Goal: Task Accomplishment & Management: Use online tool/utility

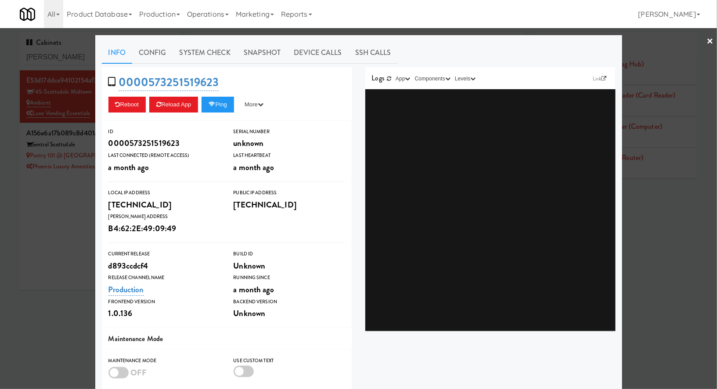
click at [55, 50] on div at bounding box center [358, 194] width 717 height 389
click at [55, 50] on input "scott" at bounding box center [99, 57] width 146 height 16
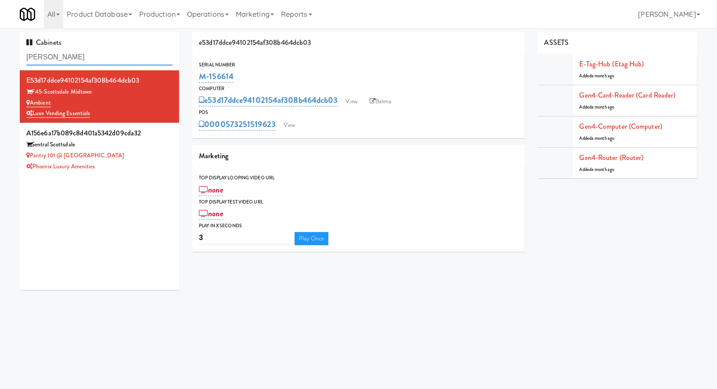
click at [55, 50] on input "scott" at bounding box center [99, 57] width 146 height 16
type input "a"
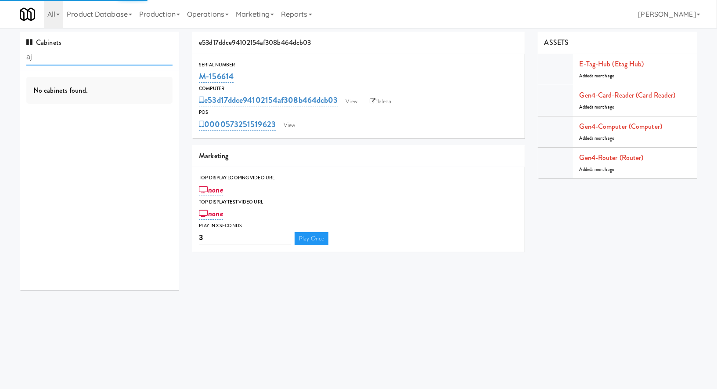
type input "a"
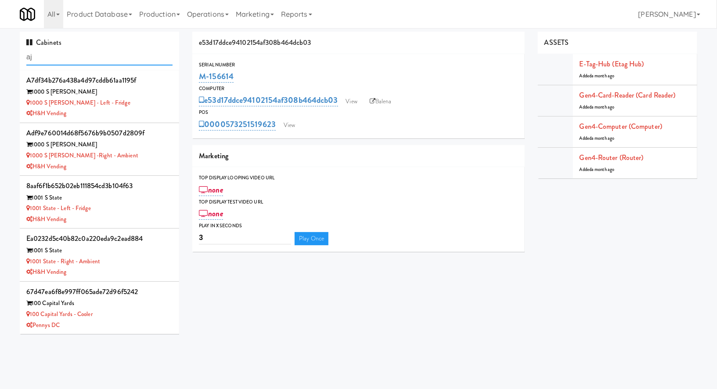
type input "a"
type input "A"
type input "a"
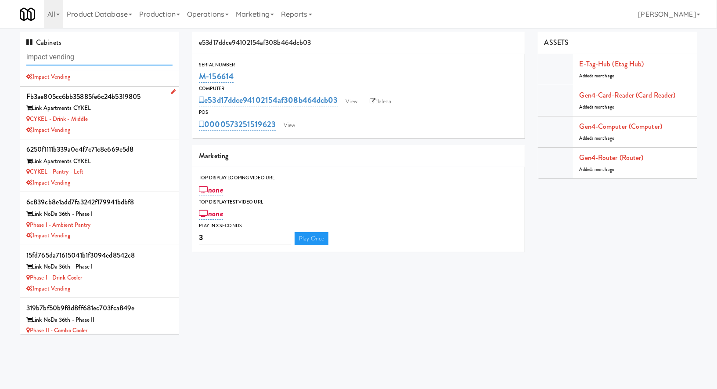
scroll to position [38, 0]
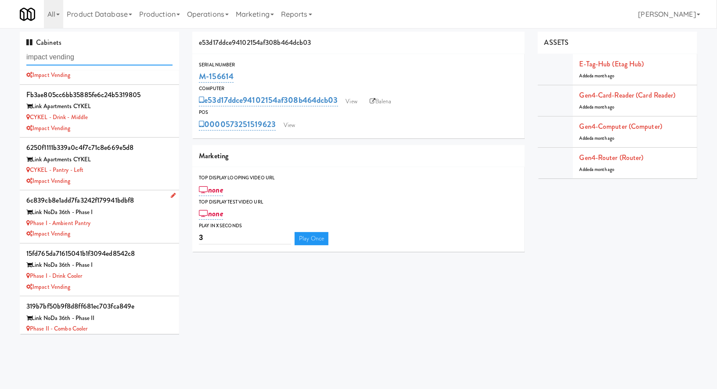
type input "impact vending"
click at [134, 224] on div "Phase I - Ambient Pantry" at bounding box center [99, 223] width 146 height 11
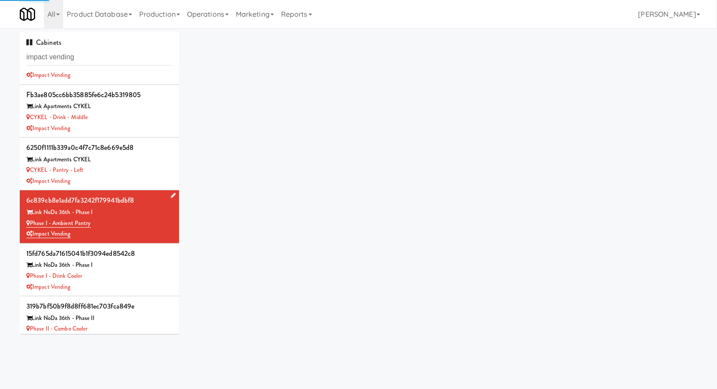
scroll to position [52, 0]
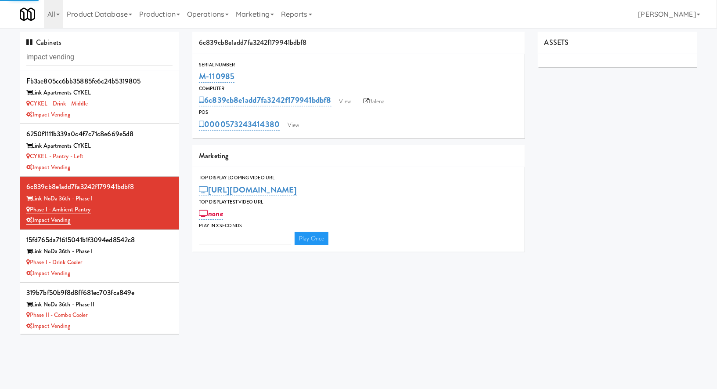
type input "3"
click at [296, 124] on link "View" at bounding box center [293, 125] width 20 height 13
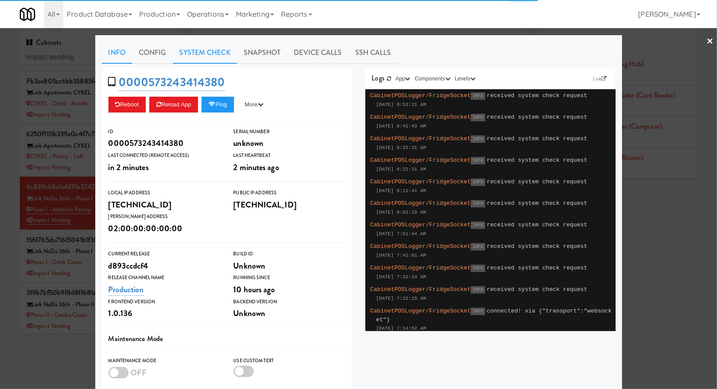
click at [222, 54] on link "System Check" at bounding box center [205, 53] width 64 height 22
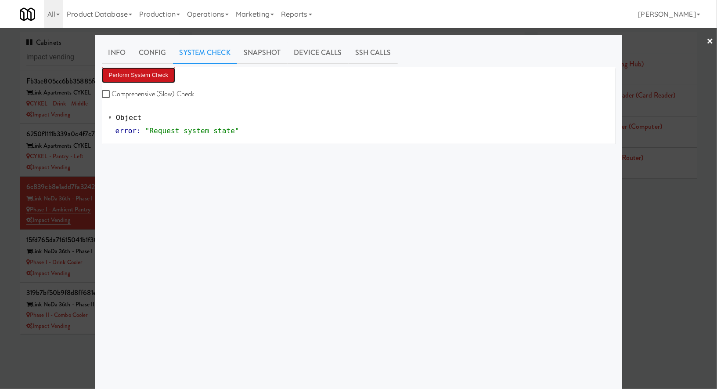
click at [160, 76] on button "Perform System Check" at bounding box center [139, 75] width 74 height 16
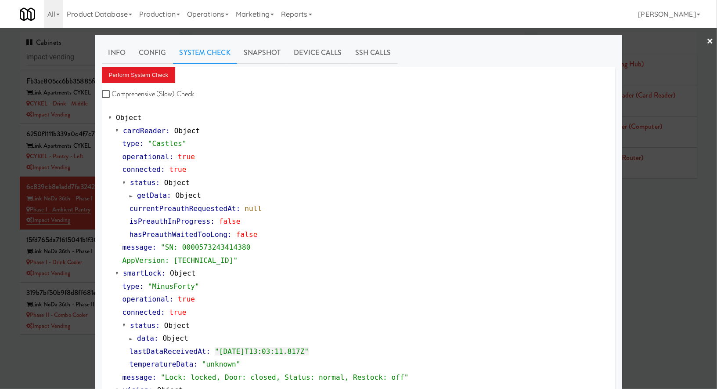
click at [89, 272] on div at bounding box center [358, 194] width 717 height 389
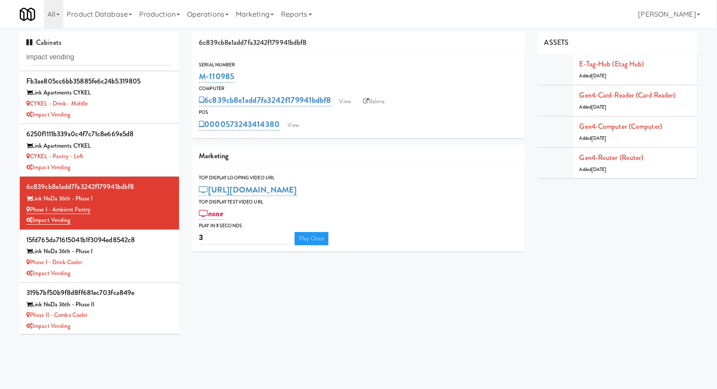
click at [89, 272] on div "Impact Vending" at bounding box center [99, 273] width 146 height 11
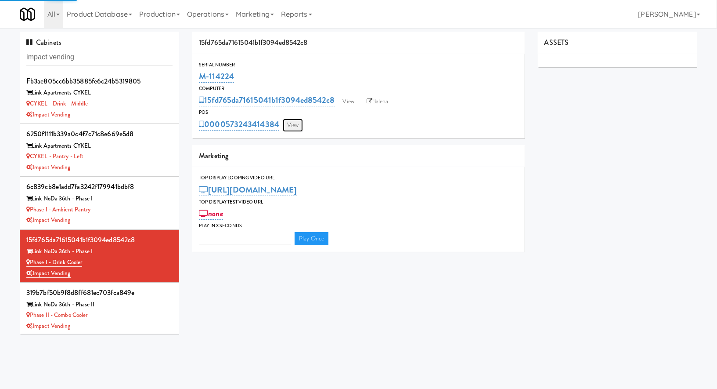
click at [297, 127] on link "View" at bounding box center [293, 125] width 20 height 13
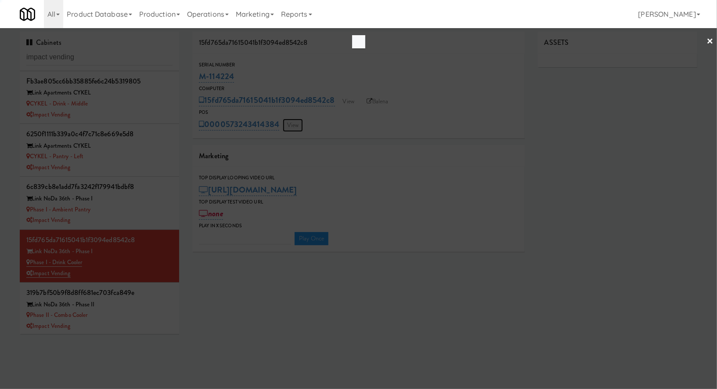
type input "3"
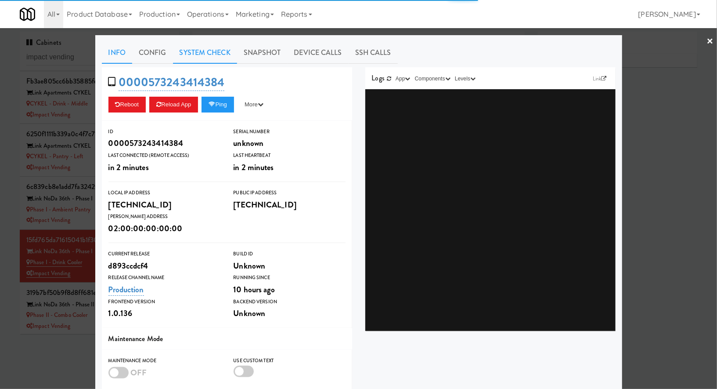
click at [221, 57] on link "System Check" at bounding box center [205, 53] width 64 height 22
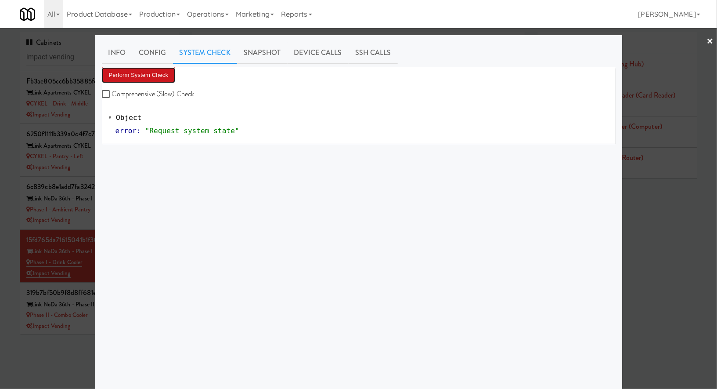
click at [164, 72] on button "Perform System Check" at bounding box center [139, 75] width 74 height 16
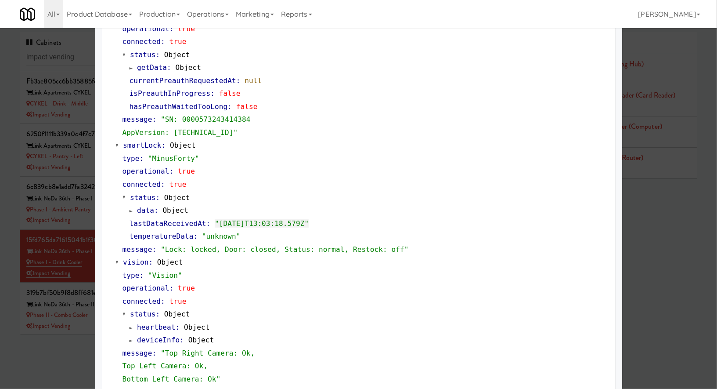
scroll to position [306, 0]
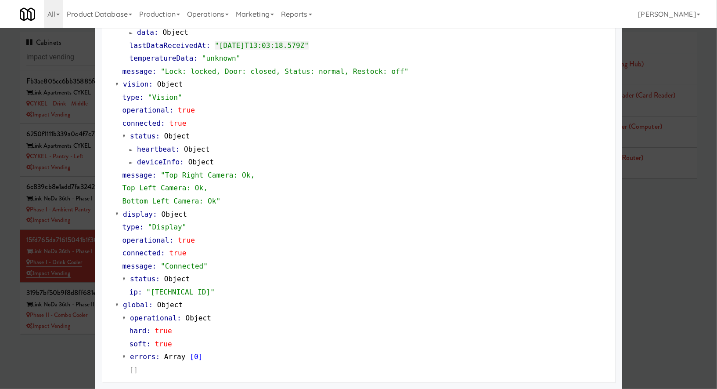
click at [69, 353] on div at bounding box center [358, 194] width 717 height 389
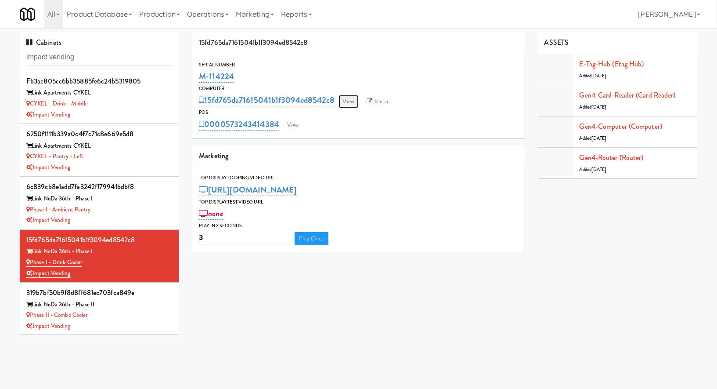
click at [347, 100] on link "View" at bounding box center [349, 101] width 20 height 13
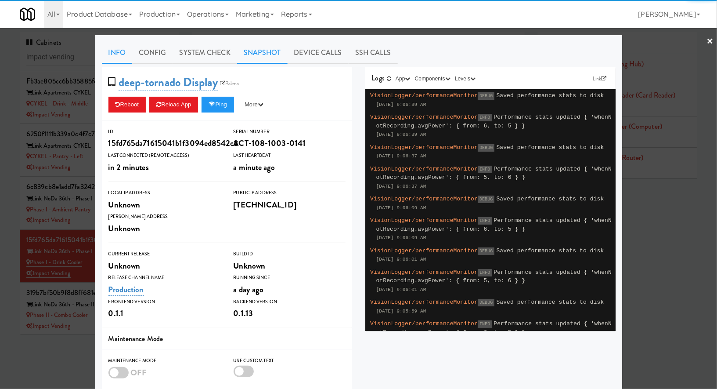
click at [261, 52] on link "Snapshot" at bounding box center [262, 53] width 51 height 22
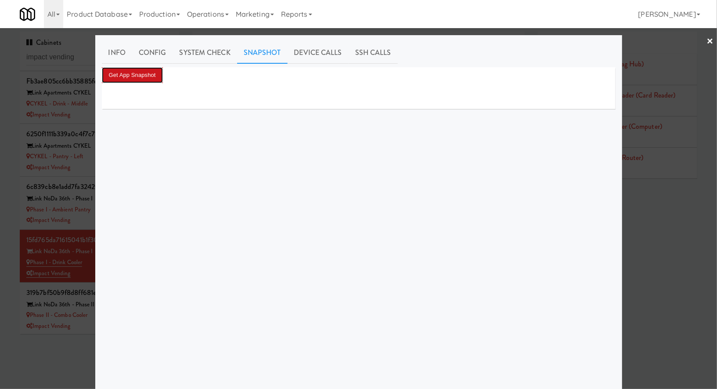
click at [156, 71] on button "Get App Snapshot" at bounding box center [132, 75] width 61 height 16
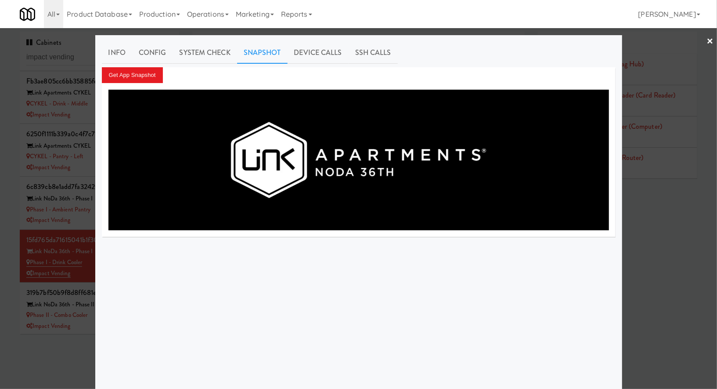
click at [58, 344] on div at bounding box center [358, 194] width 717 height 389
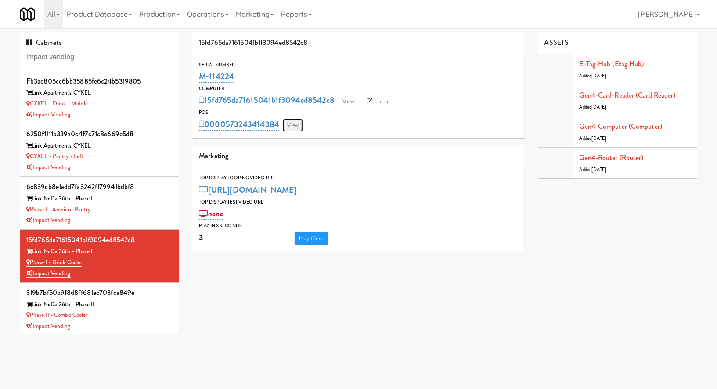
click at [289, 121] on link "View" at bounding box center [293, 125] width 20 height 13
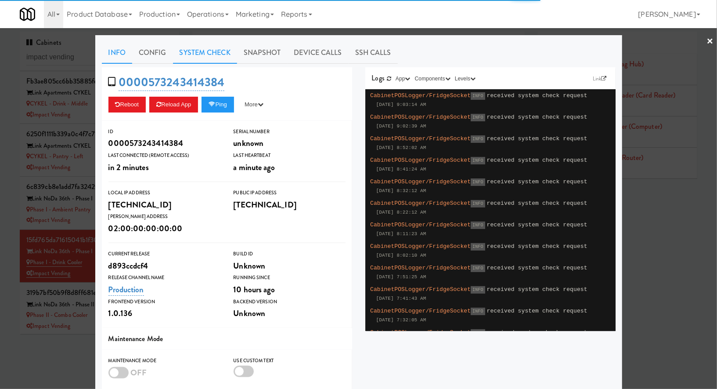
click at [205, 56] on link "System Check" at bounding box center [205, 53] width 64 height 22
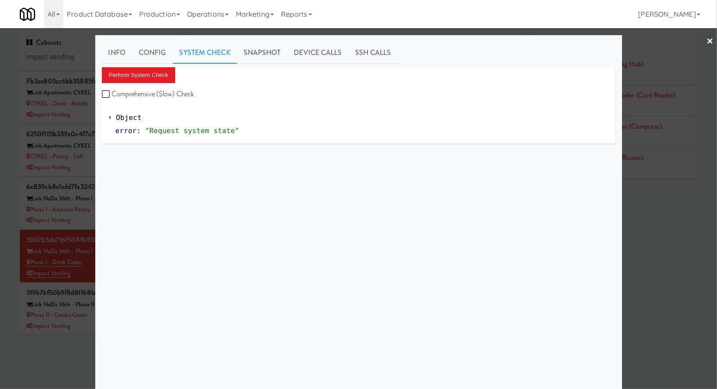
click at [154, 83] on div "Perform System Check Comprehensive (Slow) Check" at bounding box center [359, 83] width 514 height 33
click at [155, 72] on button "Perform System Check" at bounding box center [139, 75] width 74 height 16
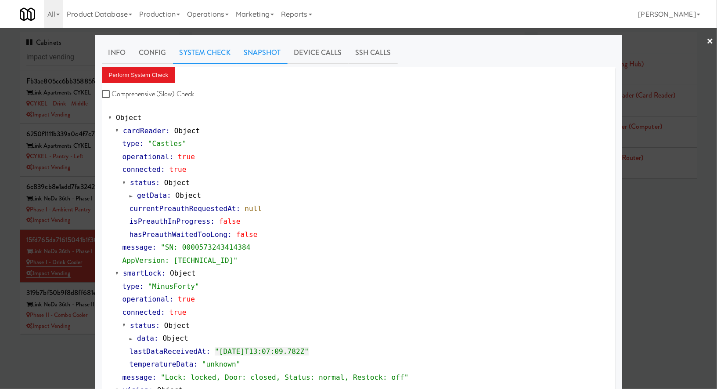
click at [275, 51] on link "Snapshot" at bounding box center [262, 53] width 51 height 22
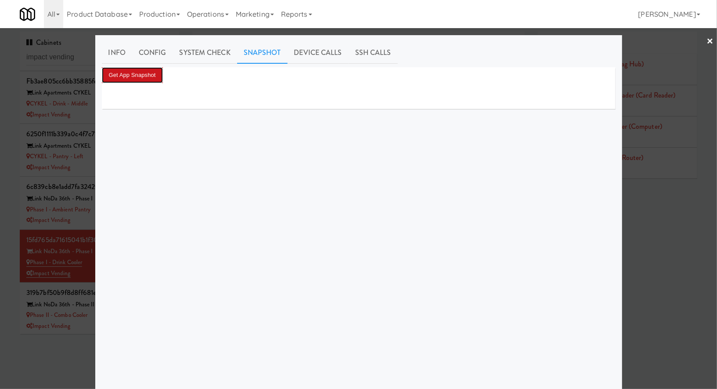
click at [156, 75] on button "Get App Snapshot" at bounding box center [132, 75] width 61 height 16
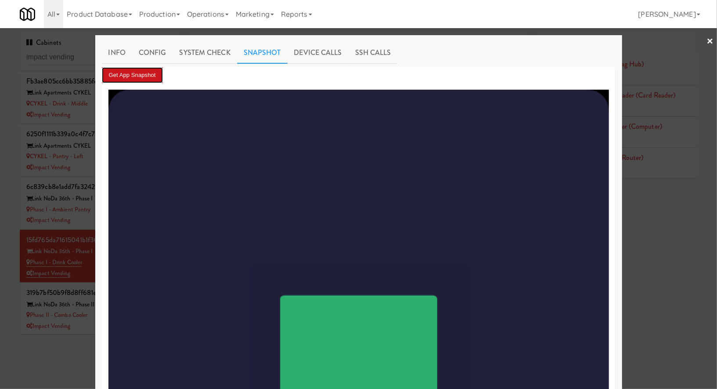
click at [152, 81] on button "Get App Snapshot" at bounding box center [132, 75] width 61 height 16
click at [90, 274] on div at bounding box center [358, 194] width 717 height 389
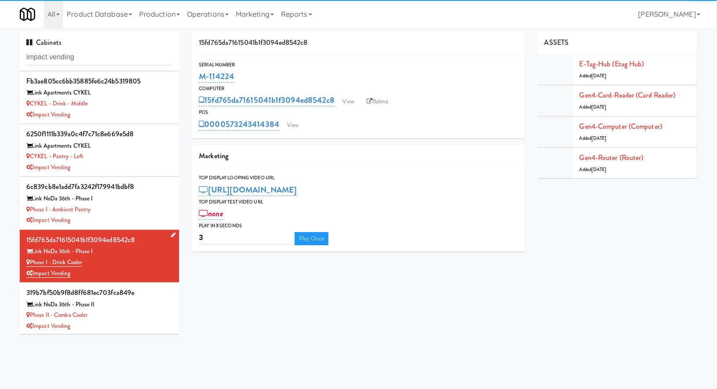
drag, startPoint x: 90, startPoint y: 262, endPoint x: 31, endPoint y: 264, distance: 58.4
click at [31, 264] on div "Phase I - Drink Cooler" at bounding box center [99, 262] width 146 height 11
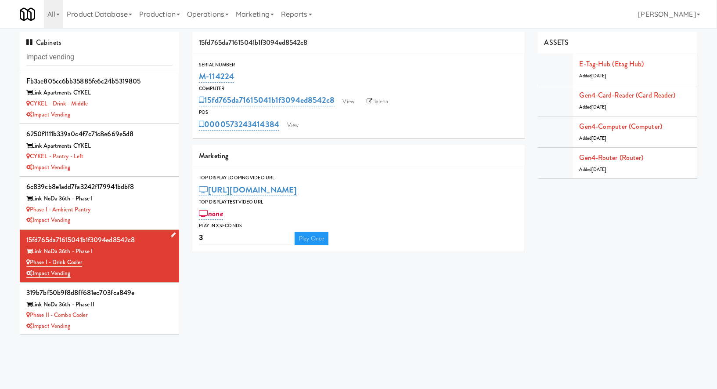
copy link "Phase I - Drink Cooler"
click at [291, 119] on link "View" at bounding box center [293, 125] width 20 height 13
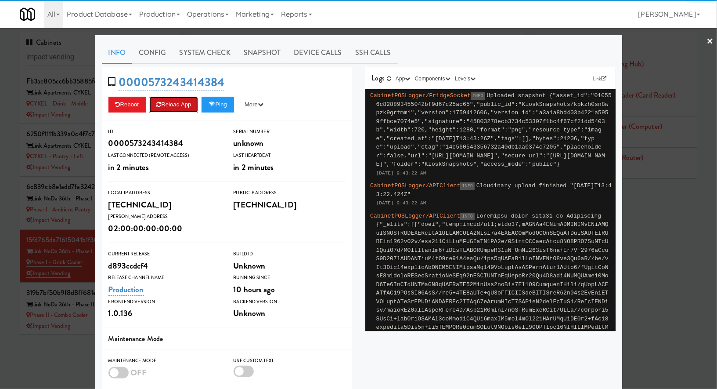
click at [191, 107] on button "Reload App" at bounding box center [173, 105] width 49 height 16
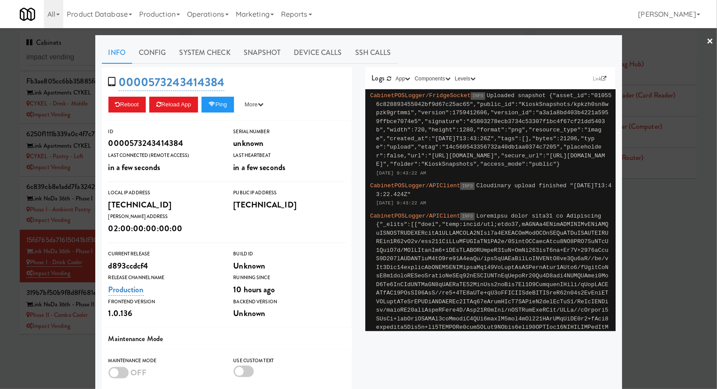
click at [69, 60] on div at bounding box center [358, 194] width 717 height 389
click at [69, 60] on input "impact vending" at bounding box center [99, 57] width 146 height 16
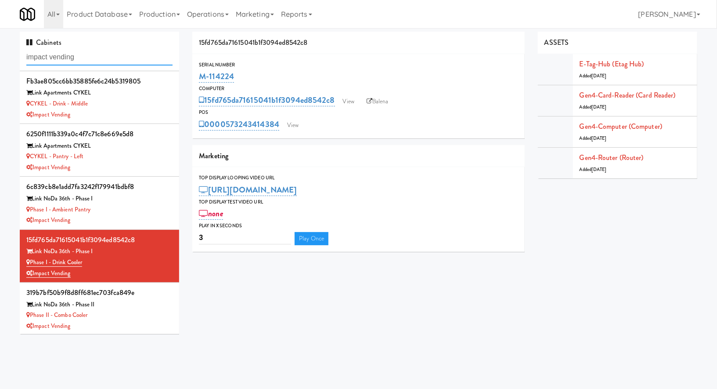
click at [69, 60] on input "impact vending" at bounding box center [99, 57] width 146 height 16
paste input "360 W Hubbard - Right - Ambient"
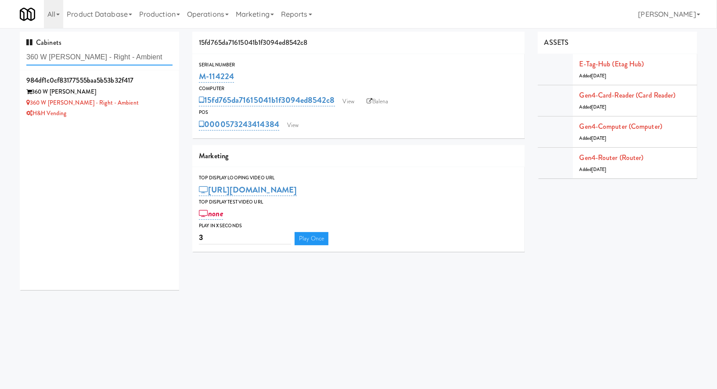
type input "360 W Hubbard - Right - Ambient"
click at [150, 102] on div "360 W Hubbard - Right - Ambient" at bounding box center [99, 103] width 146 height 11
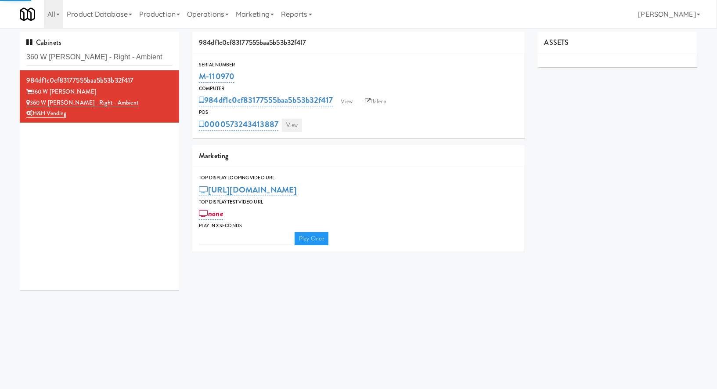
type input "3"
click at [287, 129] on link "View" at bounding box center [292, 125] width 20 height 13
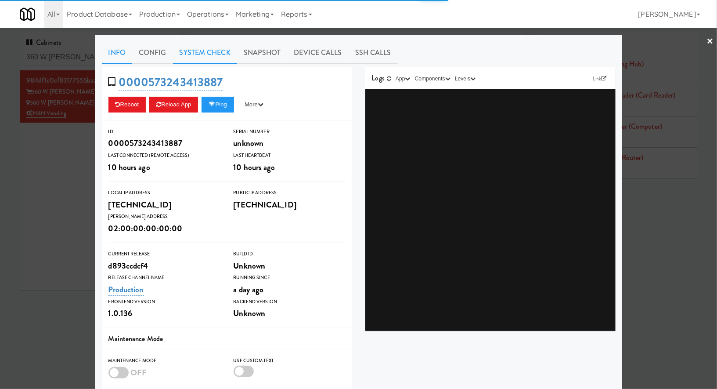
click at [213, 54] on link "System Check" at bounding box center [205, 53] width 64 height 22
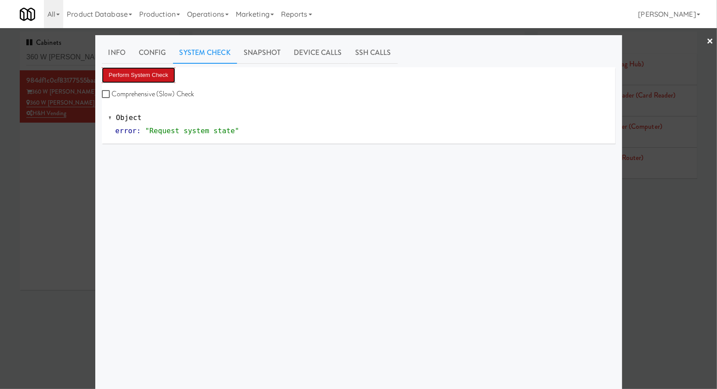
click at [165, 76] on button "Perform System Check" at bounding box center [139, 75] width 74 height 16
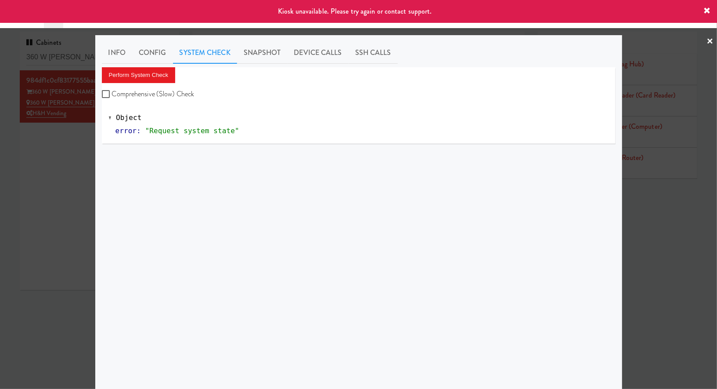
click at [73, 155] on div at bounding box center [358, 194] width 717 height 389
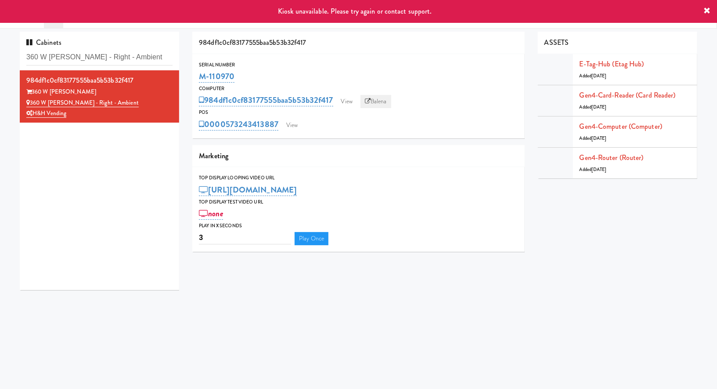
click at [377, 104] on link "Balena" at bounding box center [376, 101] width 31 height 13
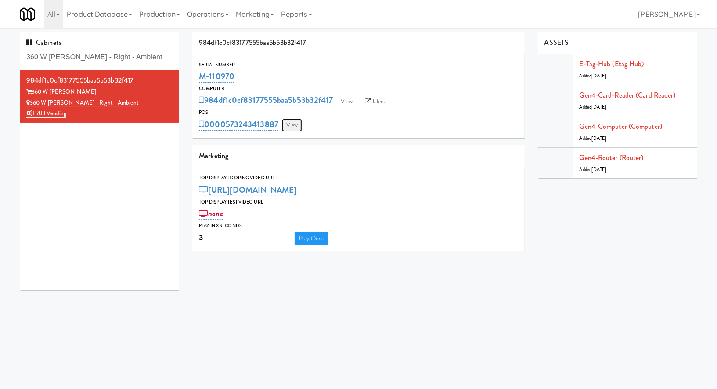
click at [295, 121] on link "View" at bounding box center [292, 125] width 20 height 13
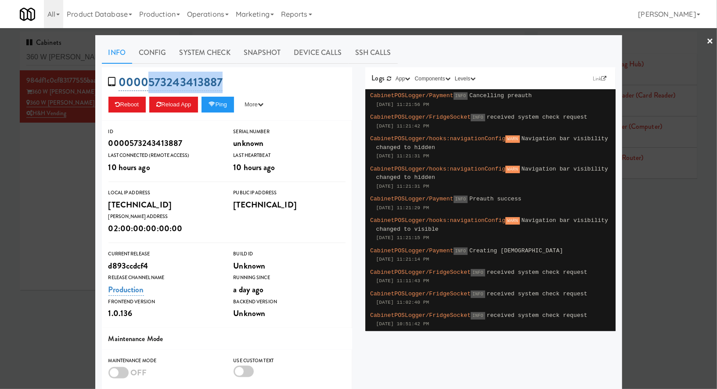
drag, startPoint x: 235, startPoint y: 83, endPoint x: 149, endPoint y: 84, distance: 85.7
click at [149, 84] on div "0000573243413887 Reboot Reload App Ping More Ping Server Restart Server Force R…" at bounding box center [227, 94] width 250 height 54
copy link "573243413887"
click at [254, 53] on link "Snapshot" at bounding box center [262, 53] width 51 height 22
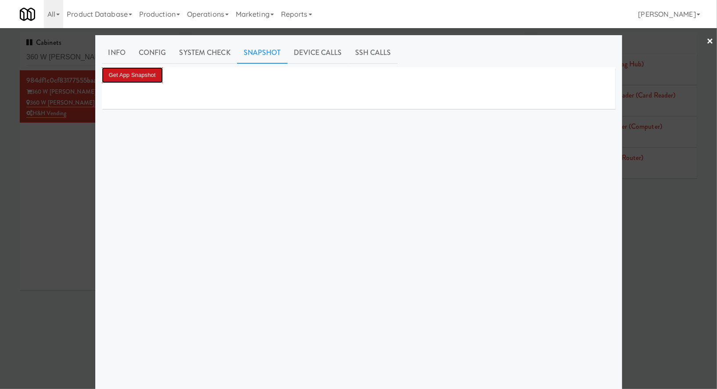
click at [156, 73] on button "Get App Snapshot" at bounding box center [132, 75] width 61 height 16
click at [82, 140] on div at bounding box center [358, 194] width 717 height 389
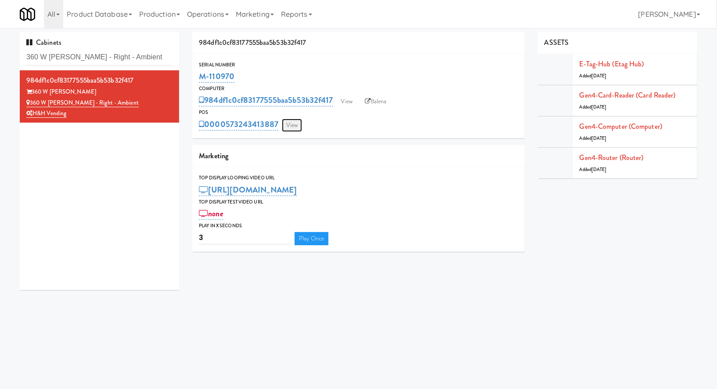
click at [293, 123] on link "View" at bounding box center [292, 125] width 20 height 13
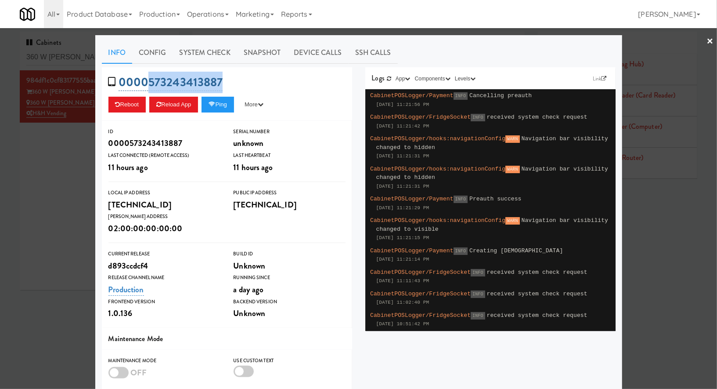
drag, startPoint x: 250, startPoint y: 85, endPoint x: 145, endPoint y: 83, distance: 105.0
click at [145, 83] on div "0000573243413887 Reboot Reload App Ping More Ping Server Restart Server Force R…" at bounding box center [227, 94] width 250 height 54
copy link "573243413887"
click at [62, 151] on div at bounding box center [358, 194] width 717 height 389
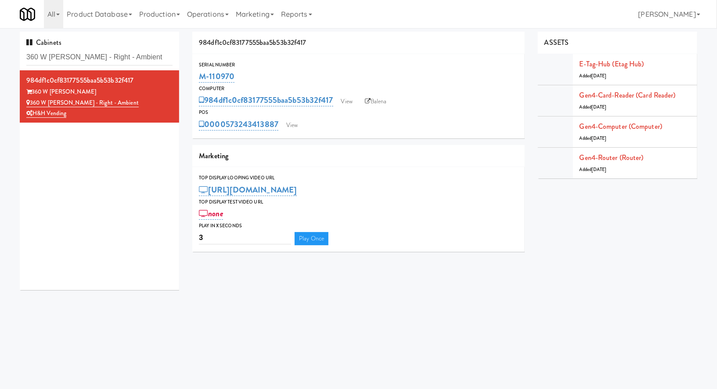
drag, startPoint x: 250, startPoint y: 76, endPoint x: 188, endPoint y: 74, distance: 62.4
click at [188, 74] on div "984df1c0cf83177555baa5b53b32f417 Serial Number M-110970 Computer 984df1c0cf8317…" at bounding box center [359, 145] width 346 height 227
copy link "M-110970"
click at [591, 156] on link "Gen4-router (Router)" at bounding box center [612, 157] width 64 height 10
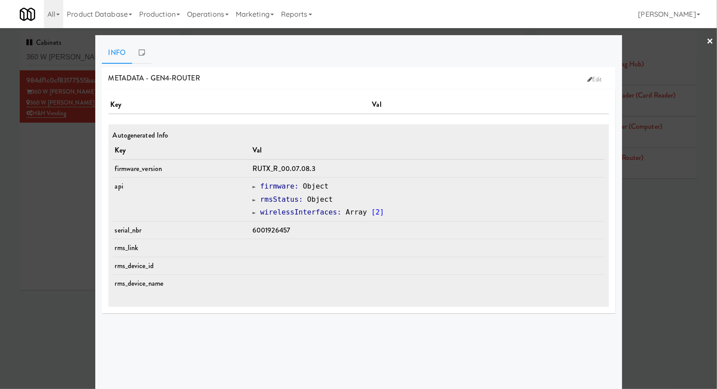
click at [286, 230] on span "6001926457" at bounding box center [272, 230] width 38 height 10
copy span "6001926457"
click at [72, 55] on div at bounding box center [358, 194] width 717 height 389
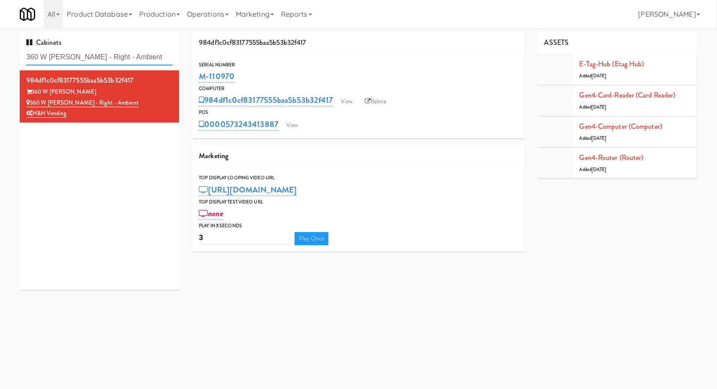
click at [72, 55] on input "360 W Hubbard - Right - Ambient" at bounding box center [99, 57] width 146 height 16
paste input "Resa - Cooler"
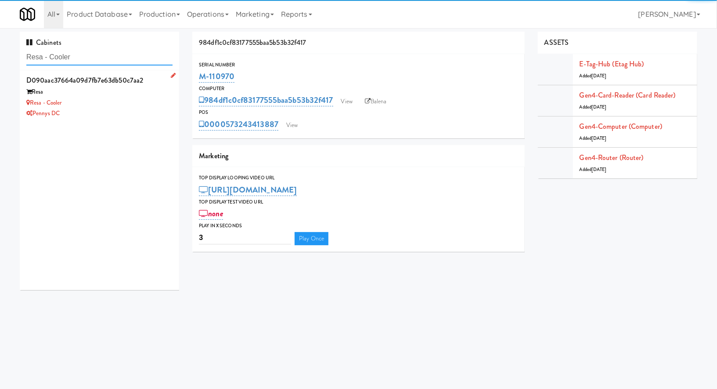
type input "Resa - Cooler"
click at [112, 106] on div "Resa - Cooler" at bounding box center [99, 103] width 146 height 11
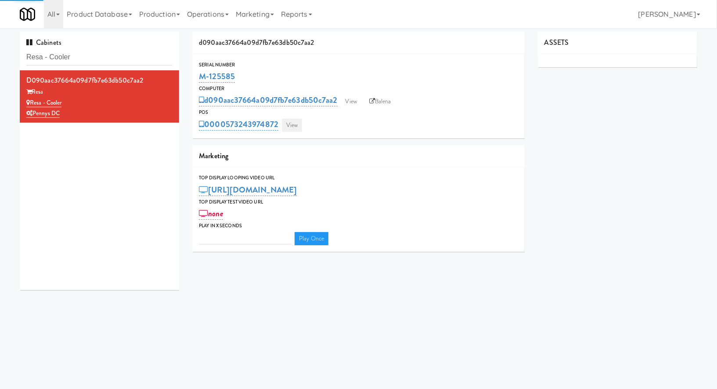
type input "3"
click at [290, 125] on link "View" at bounding box center [292, 125] width 20 height 13
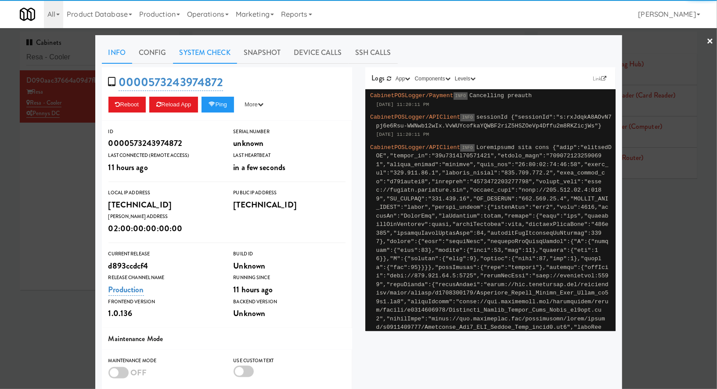
click at [211, 53] on link "System Check" at bounding box center [205, 53] width 64 height 22
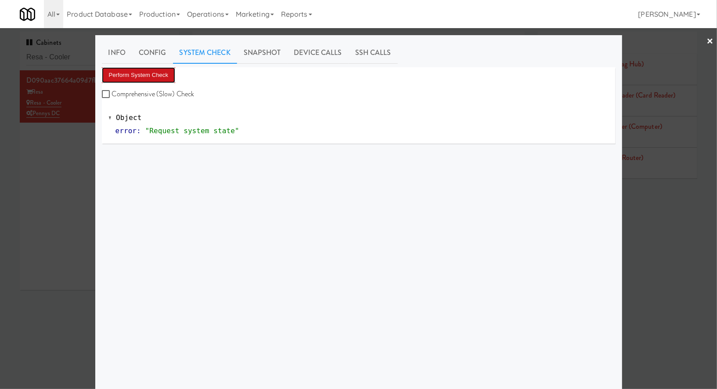
click at [160, 75] on button "Perform System Check" at bounding box center [139, 75] width 74 height 16
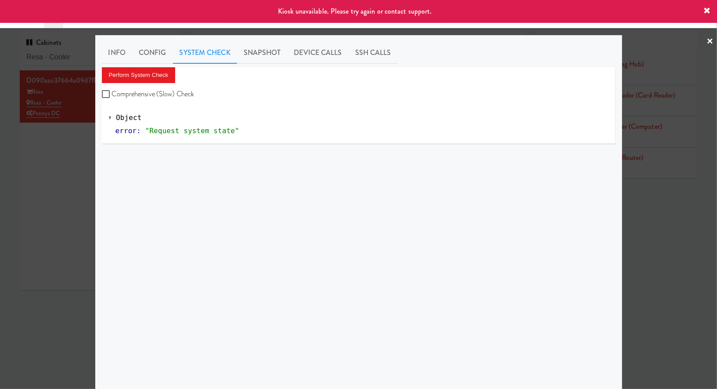
click at [40, 161] on div at bounding box center [358, 194] width 717 height 389
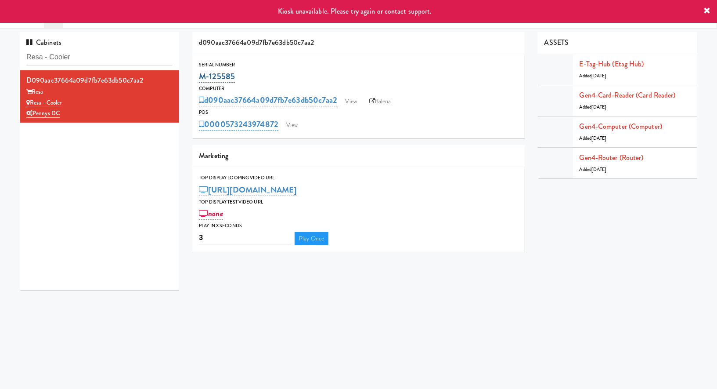
drag, startPoint x: 248, startPoint y: 75, endPoint x: 200, endPoint y: 75, distance: 47.9
click at [200, 75] on div "M-125585" at bounding box center [358, 76] width 319 height 15
copy link "M-125585"
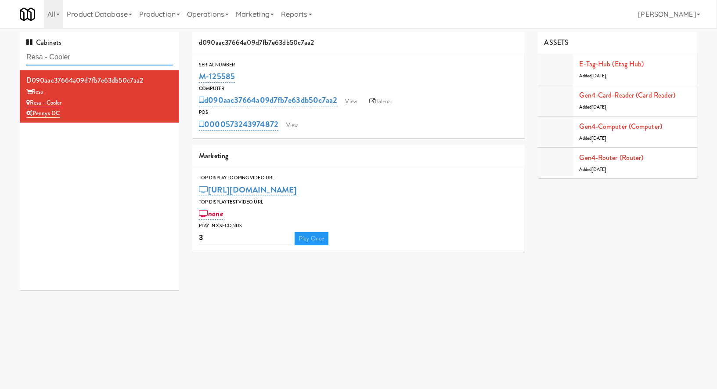
click at [101, 59] on input "Resa - Cooler" at bounding box center [99, 57] width 146 height 16
paste input "Sachs-Pantry-Left"
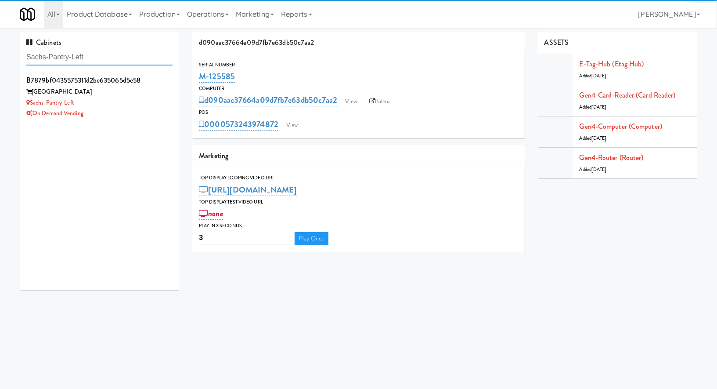
type input "Sachs-Pantry-Left"
click at [155, 109] on div "On Demand Vending" at bounding box center [99, 113] width 146 height 11
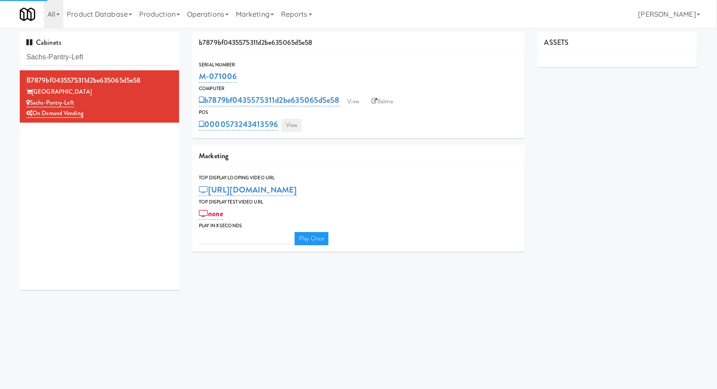
type input "3"
click at [295, 126] on link "View" at bounding box center [292, 125] width 20 height 13
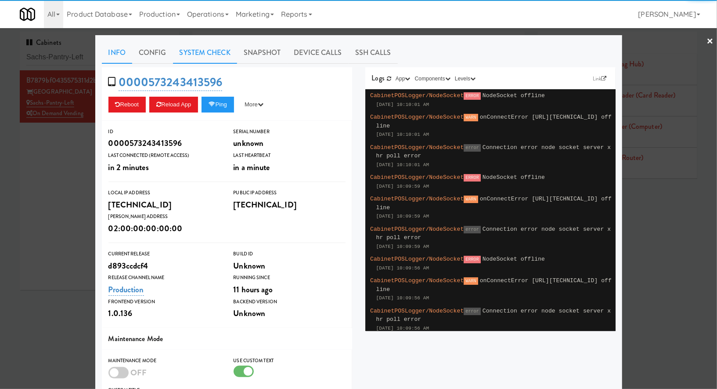
click at [225, 57] on link "System Check" at bounding box center [205, 53] width 64 height 22
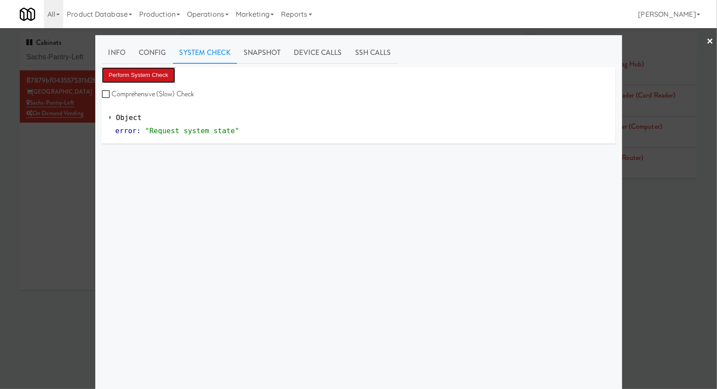
click at [173, 78] on button "Perform System Check" at bounding box center [139, 75] width 74 height 16
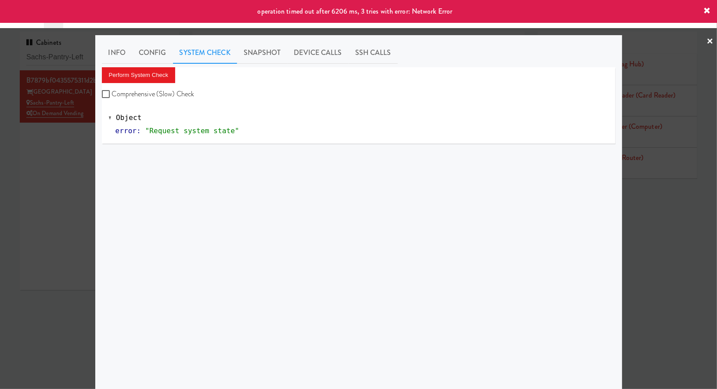
click at [54, 154] on div at bounding box center [358, 194] width 717 height 389
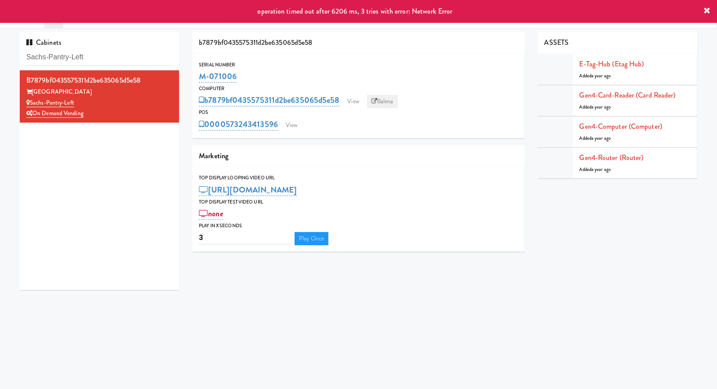
click at [377, 104] on link "Balena" at bounding box center [382, 101] width 31 height 13
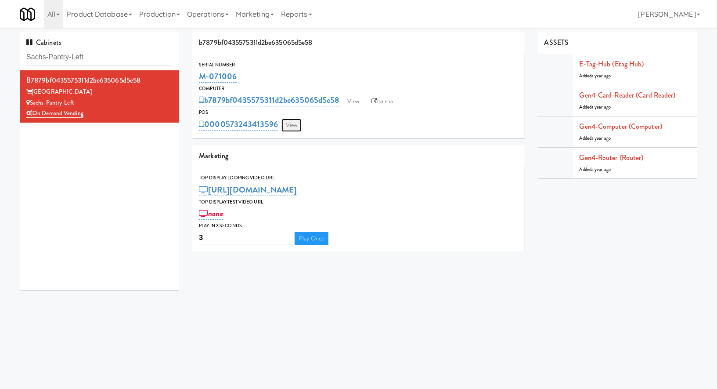
click at [293, 128] on link "View" at bounding box center [292, 125] width 20 height 13
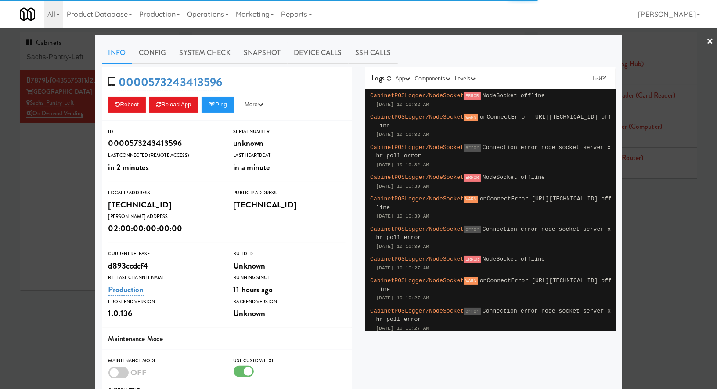
click at [250, 59] on link "Snapshot" at bounding box center [262, 53] width 51 height 22
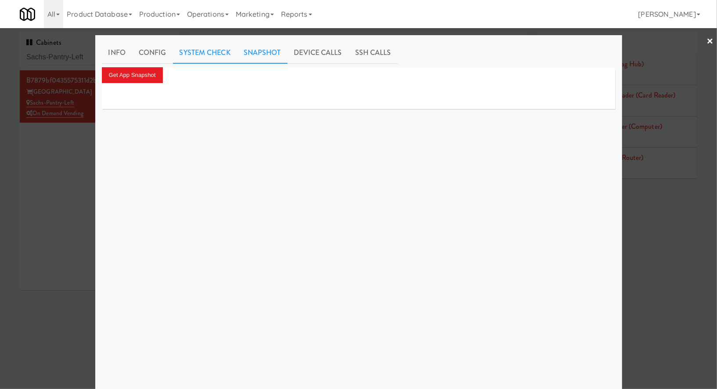
click at [214, 45] on link "System Check" at bounding box center [205, 53] width 64 height 22
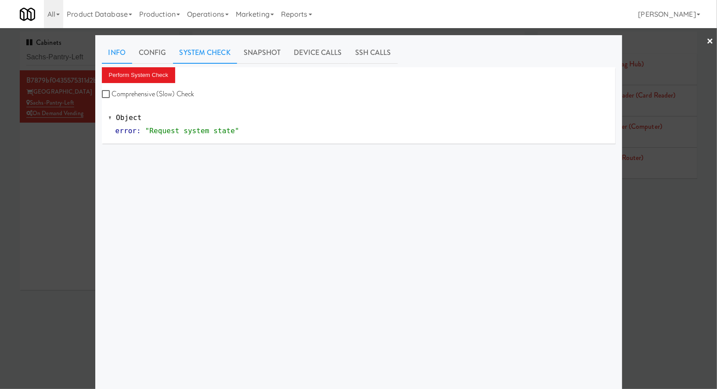
click at [117, 49] on link "Info" at bounding box center [117, 53] width 30 height 22
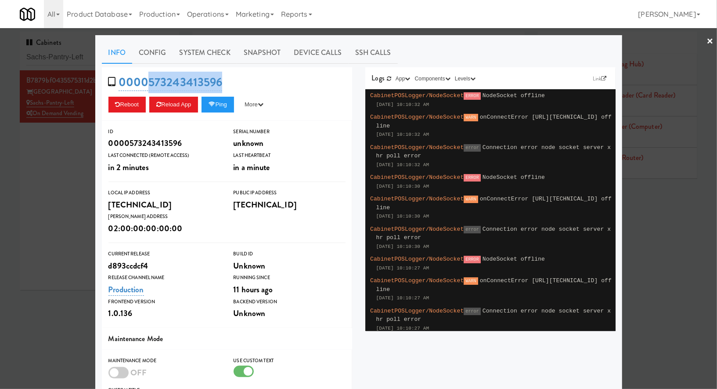
drag, startPoint x: 236, startPoint y: 80, endPoint x: 148, endPoint y: 73, distance: 89.0
click at [148, 73] on div "0000573243413596 Reboot Reload App Ping More Ping Server Restart Server Force R…" at bounding box center [227, 94] width 250 height 54
copy link "573243413596"
click at [65, 134] on div at bounding box center [358, 194] width 717 height 389
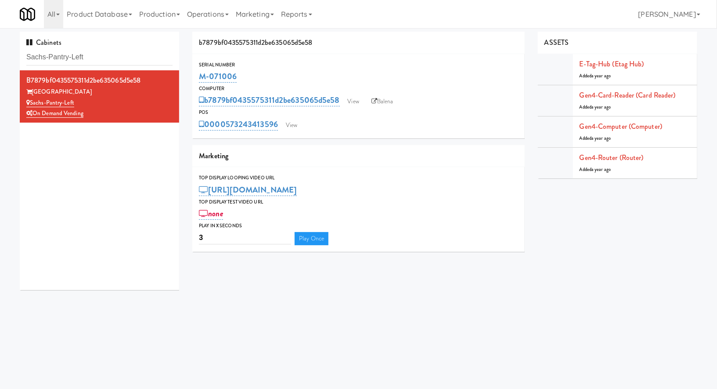
drag, startPoint x: 251, startPoint y: 76, endPoint x: 192, endPoint y: 77, distance: 58.4
click at [193, 79] on div "Serial Number M-071006" at bounding box center [358, 73] width 333 height 24
copy link "M-071006"
click at [297, 123] on link "View" at bounding box center [292, 125] width 20 height 13
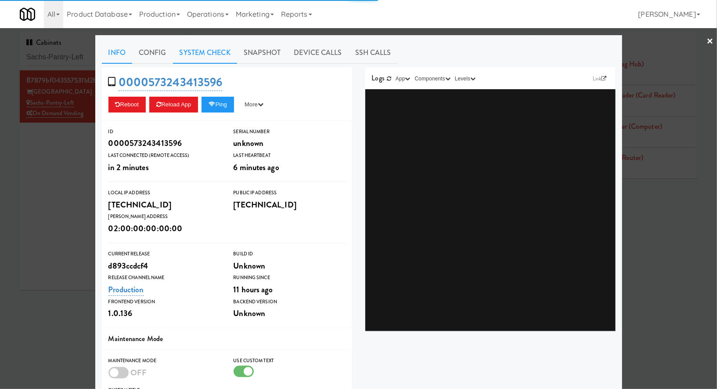
click at [216, 54] on link "System Check" at bounding box center [205, 53] width 64 height 22
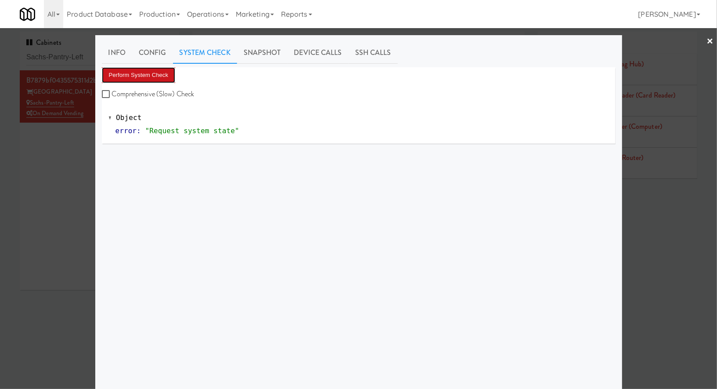
click at [158, 75] on button "Perform System Check" at bounding box center [139, 75] width 74 height 16
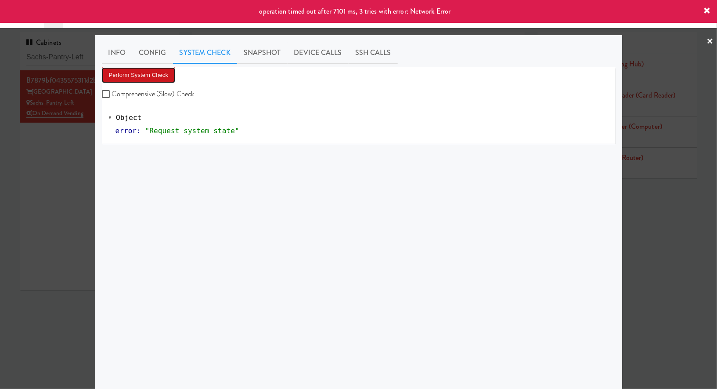
click at [158, 74] on button "Perform System Check" at bounding box center [139, 75] width 74 height 16
drag, startPoint x: 61, startPoint y: 168, endPoint x: 69, endPoint y: 157, distance: 13.4
click at [61, 168] on div at bounding box center [358, 194] width 717 height 389
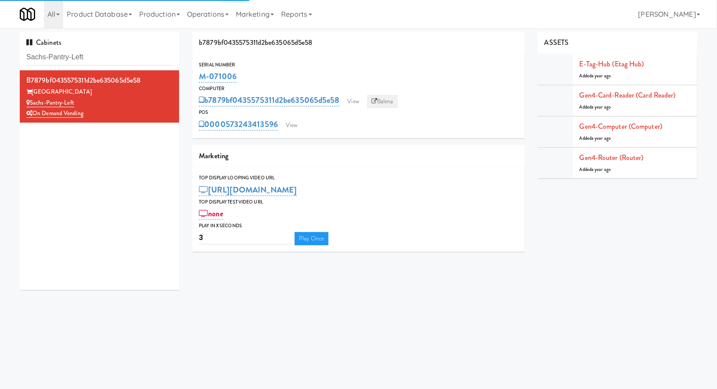
click at [379, 99] on link "Balena" at bounding box center [382, 101] width 31 height 13
click at [105, 58] on input "Sachs-Pantry-Left" at bounding box center [99, 57] width 146 height 16
paste input "ur Club - Main - Coole"
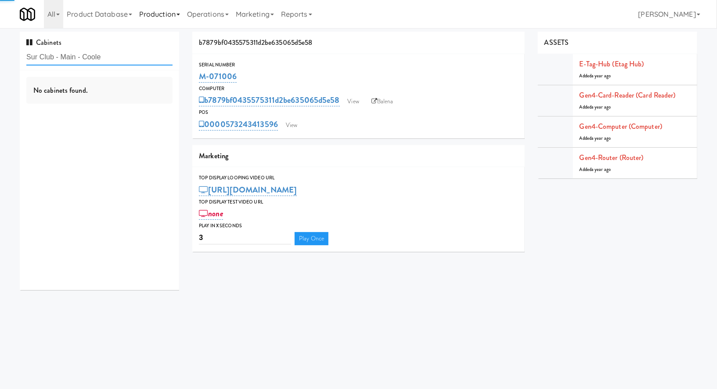
type input "Sur Club - Main - Coole"
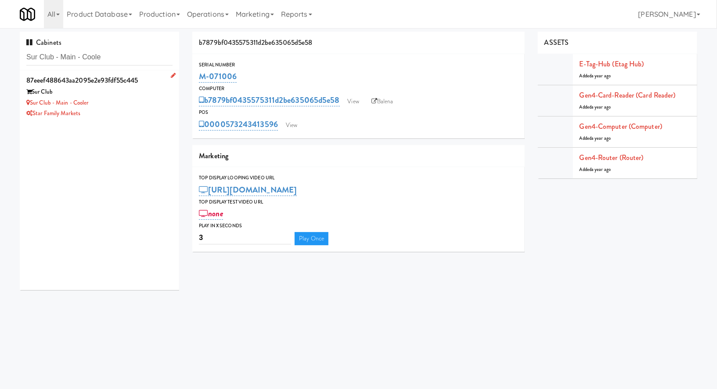
click at [119, 103] on div "Sur Club - Main - Cooler" at bounding box center [99, 103] width 146 height 11
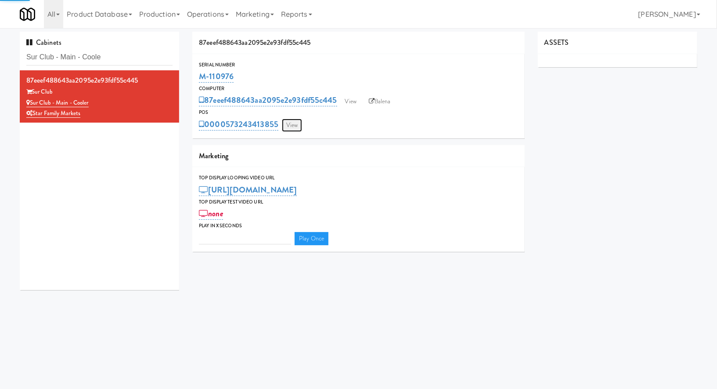
type input "3"
click at [294, 125] on link "View" at bounding box center [292, 125] width 20 height 13
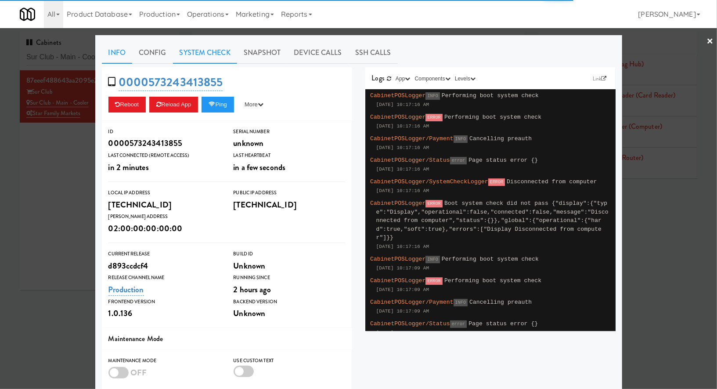
click at [221, 51] on link "System Check" at bounding box center [205, 53] width 64 height 22
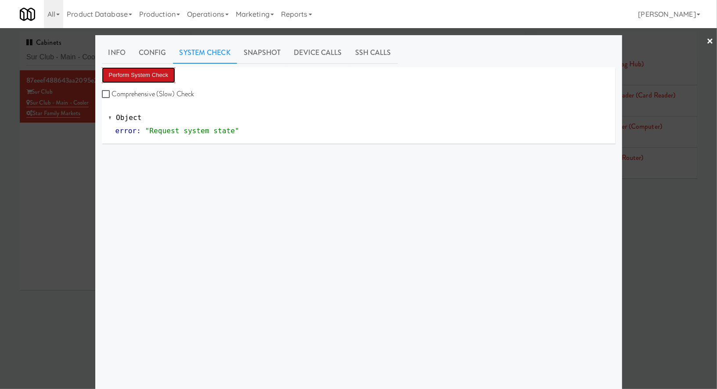
click at [167, 76] on button "Perform System Check" at bounding box center [139, 75] width 74 height 16
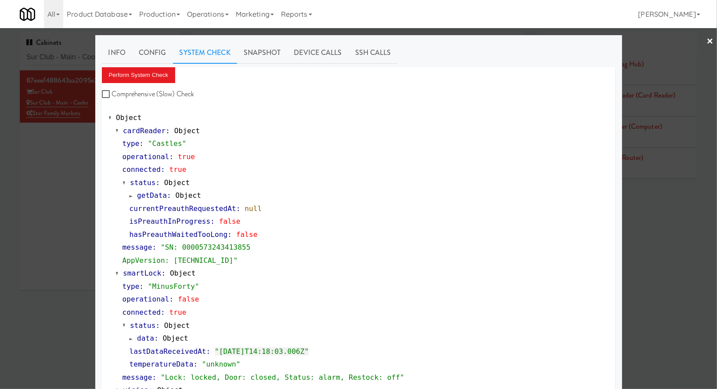
click at [75, 52] on div at bounding box center [358, 194] width 717 height 389
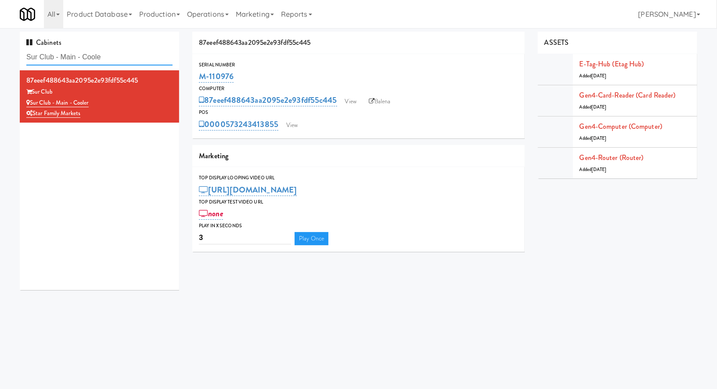
click at [75, 52] on input "Sur Club - Main - Coole" at bounding box center [99, 57] width 146 height 16
paste input "Tempo Combo Cooler"
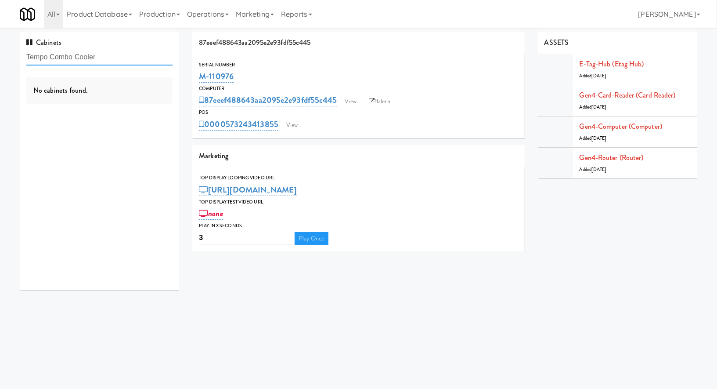
type input "Tempo Combo Cooler"
click at [117, 101] on div "Tempo Combo Cooler" at bounding box center [99, 103] width 146 height 11
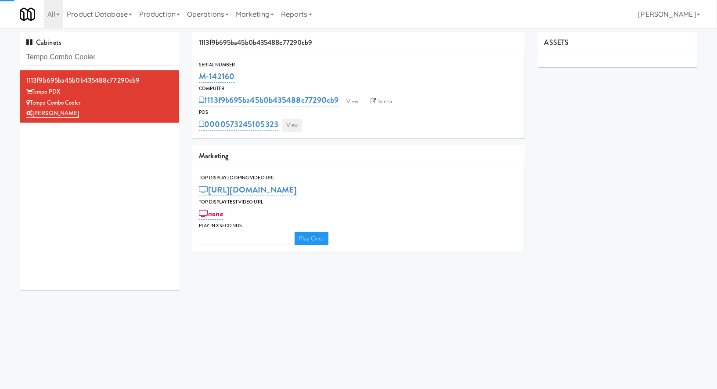
type input "3"
click at [287, 127] on link "View" at bounding box center [292, 125] width 20 height 13
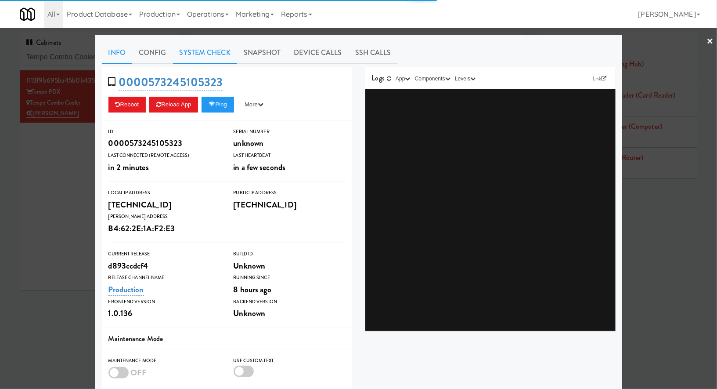
click at [222, 56] on link "System Check" at bounding box center [205, 53] width 64 height 22
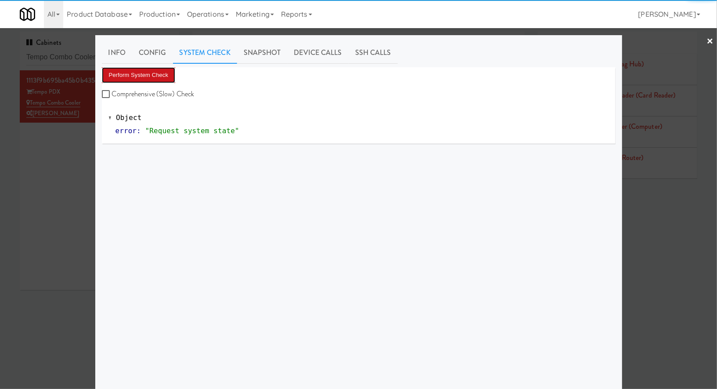
click at [166, 77] on button "Perform System Check" at bounding box center [139, 75] width 74 height 16
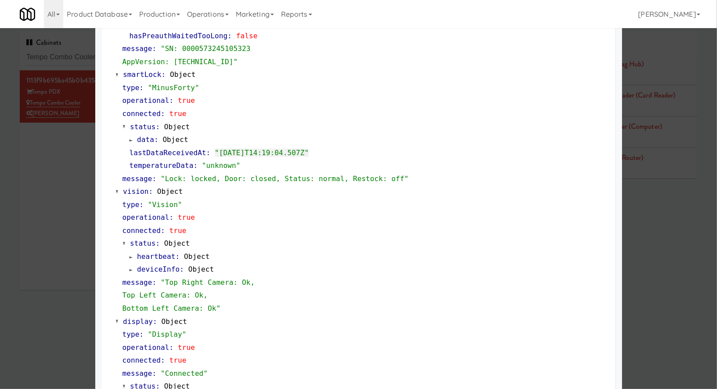
scroll to position [220, 0]
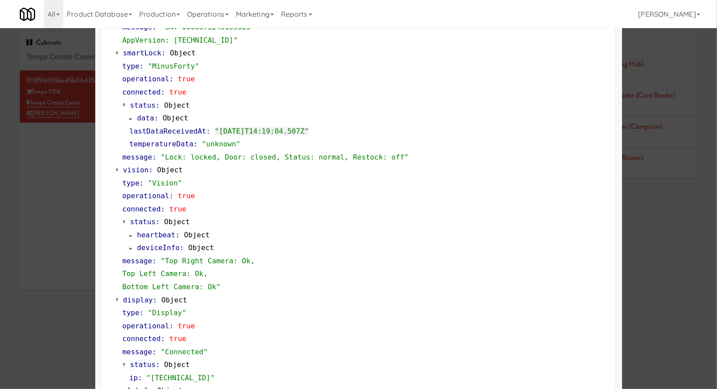
click at [83, 52] on div at bounding box center [358, 194] width 717 height 389
click at [83, 52] on input "Tempo Combo Cooler" at bounding box center [99, 57] width 146 height 16
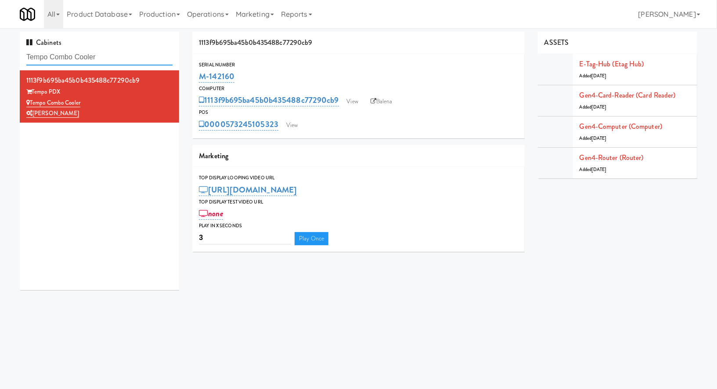
click at [83, 52] on input "Tempo Combo Cooler" at bounding box center [99, 57] width 146 height 16
paste input "700 Penn-Pantry"
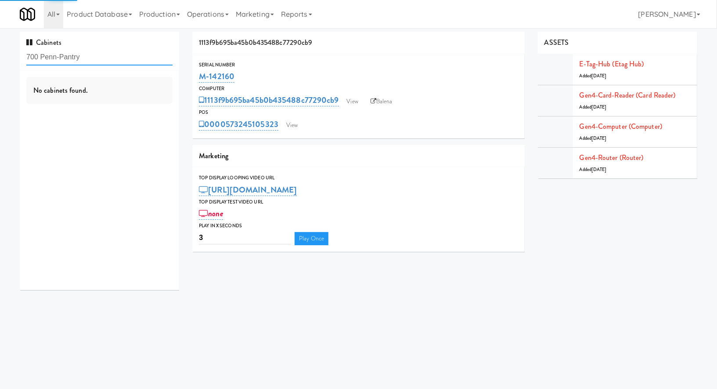
type input "700 Penn-Pantry"
click at [113, 99] on div "No cabinets found." at bounding box center [99, 90] width 146 height 27
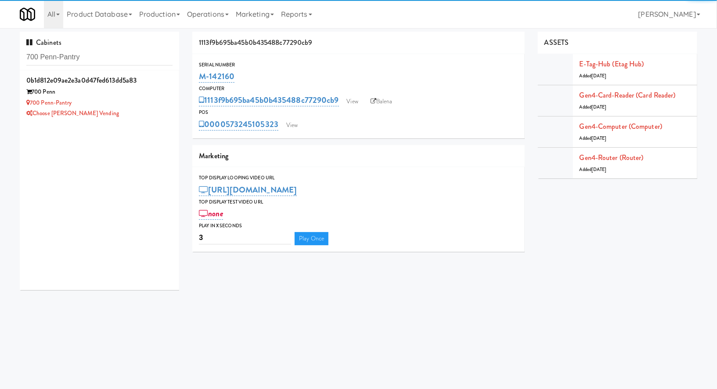
click at [113, 99] on div "700 Penn-Pantry" at bounding box center [99, 103] width 146 height 11
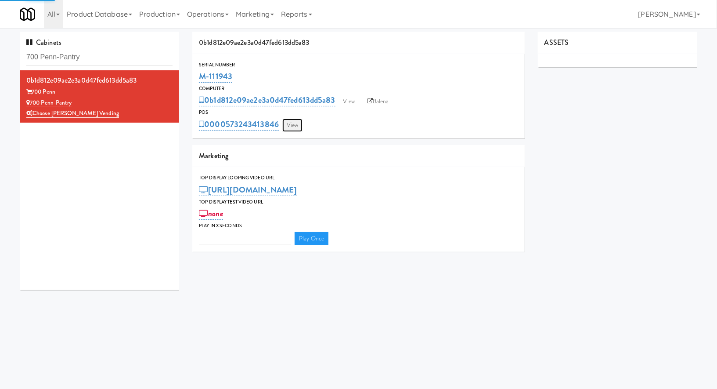
click at [297, 125] on link "View" at bounding box center [293, 125] width 20 height 13
type input "3"
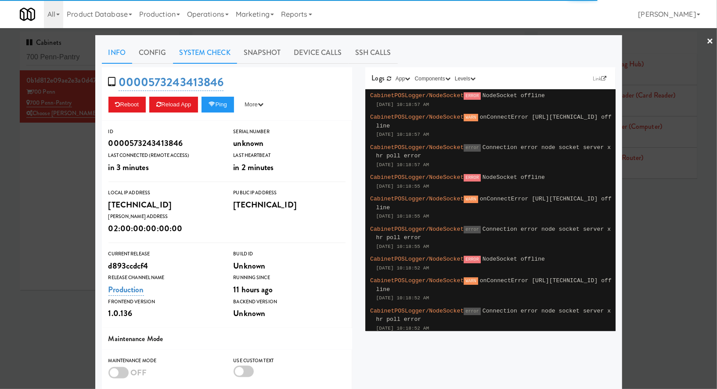
click at [224, 54] on link "System Check" at bounding box center [205, 53] width 64 height 22
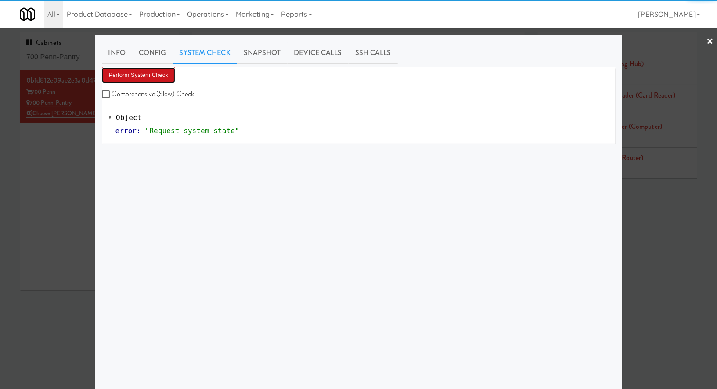
click at [172, 76] on button "Perform System Check" at bounding box center [139, 75] width 74 height 16
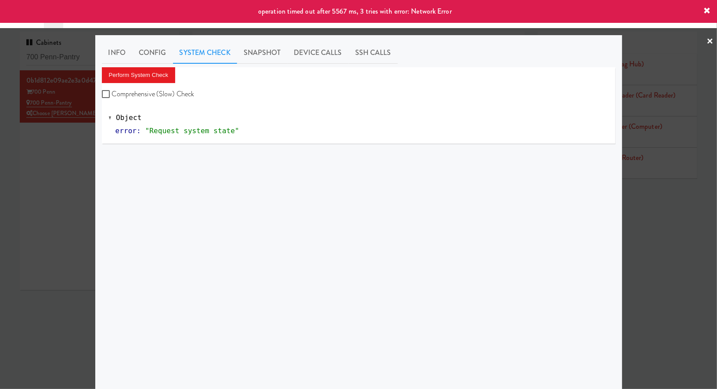
click at [56, 160] on div at bounding box center [358, 194] width 717 height 389
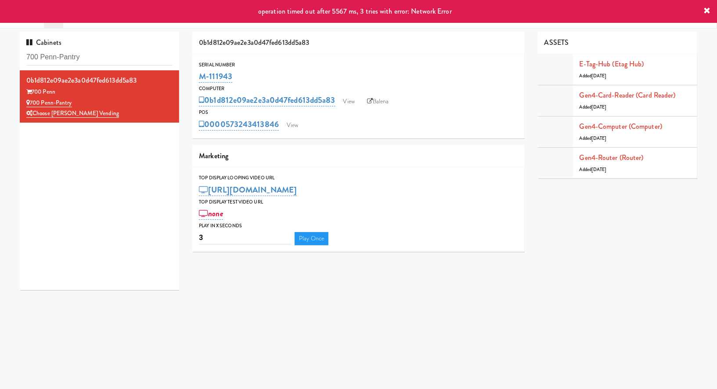
click at [304, 124] on div "0000573243413846 View" at bounding box center [358, 124] width 319 height 15
click at [301, 127] on link "View" at bounding box center [293, 125] width 20 height 13
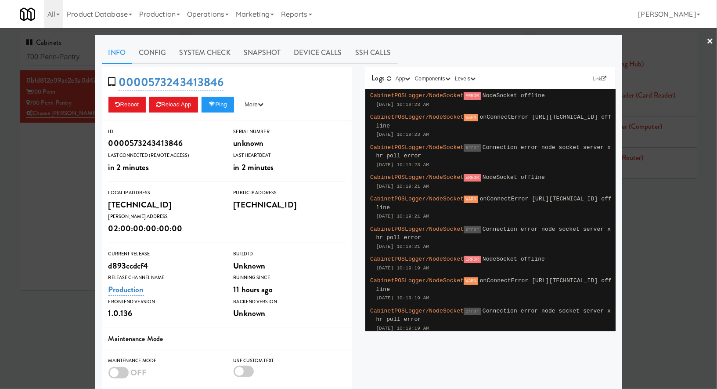
click at [94, 160] on div at bounding box center [358, 194] width 717 height 389
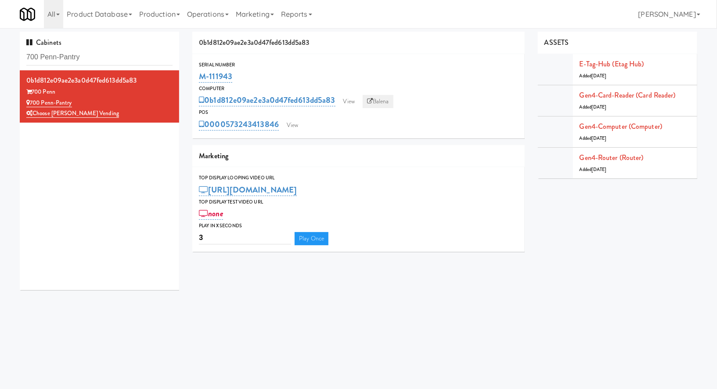
click at [373, 99] on icon at bounding box center [370, 101] width 6 height 6
drag, startPoint x: 242, startPoint y: 77, endPoint x: 200, endPoint y: 77, distance: 41.3
click at [200, 77] on div "M-111943" at bounding box center [358, 76] width 319 height 15
copy link "M-111943"
click at [97, 52] on input "700 Penn-Pantry" at bounding box center [99, 57] width 146 height 16
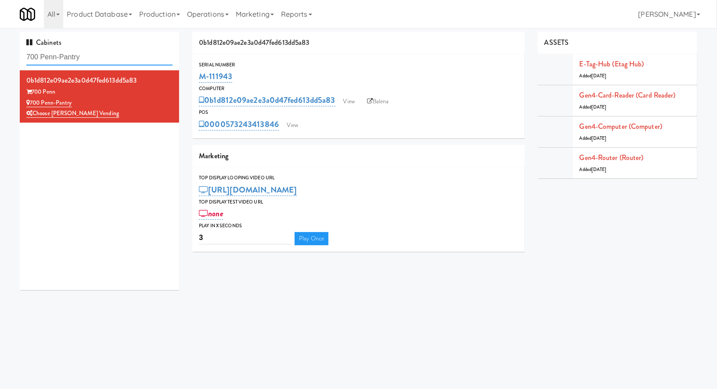
click at [97, 52] on input "700 Penn-Pantry" at bounding box center [99, 57] width 146 height 16
paste input "360 W Hubbard - Right - Ambient"
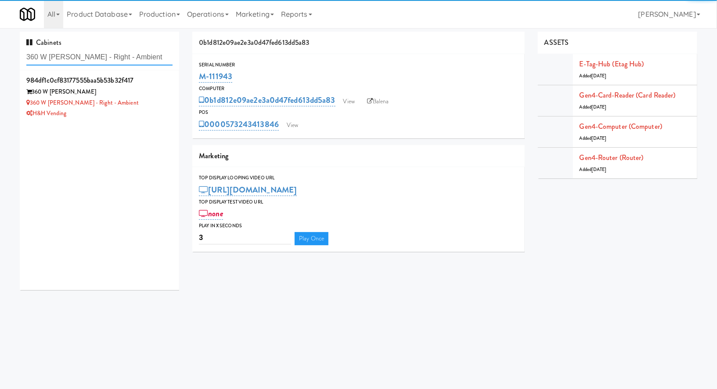
type input "360 W Hubbard - Right - Ambient"
click at [154, 113] on div "H&H Vending" at bounding box center [99, 113] width 146 height 11
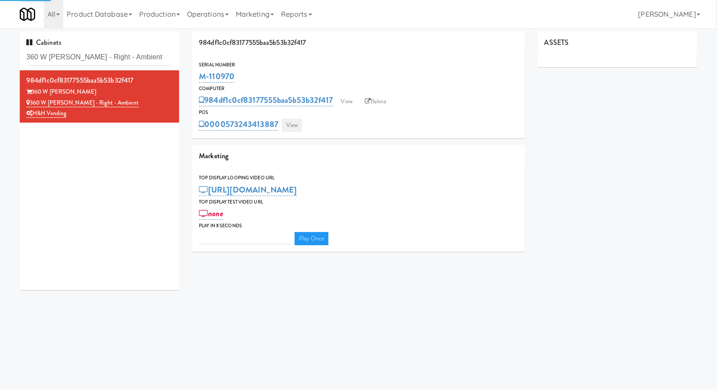
type input "3"
click at [286, 125] on link "View" at bounding box center [292, 125] width 20 height 13
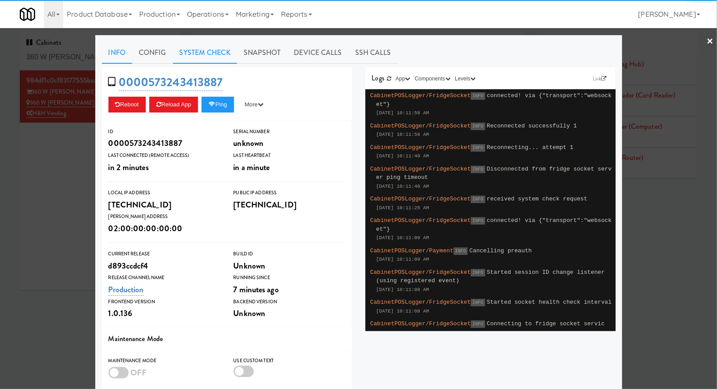
click at [214, 54] on link "System Check" at bounding box center [205, 53] width 64 height 22
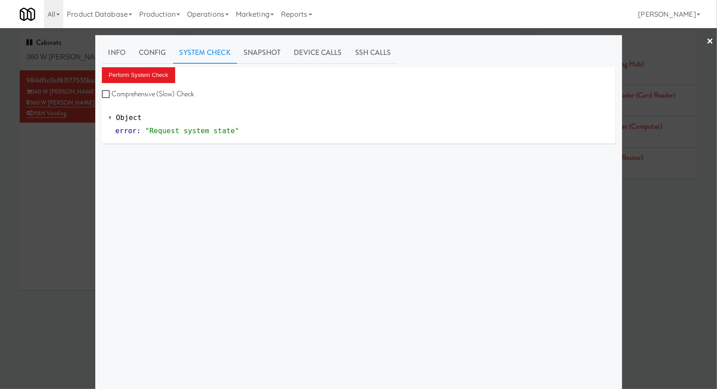
click at [152, 87] on label "Comprehensive (Slow) Check" at bounding box center [148, 93] width 93 height 13
click at [112, 91] on input "Comprehensive (Slow) Check" at bounding box center [107, 94] width 10 height 7
click at [153, 72] on button "Perform System Check" at bounding box center [139, 75] width 74 height 16
click at [108, 89] on label "Comprehensive (Slow) Check" at bounding box center [148, 93] width 93 height 13
click at [108, 91] on input "Comprehensive (Slow) Check" at bounding box center [107, 94] width 10 height 7
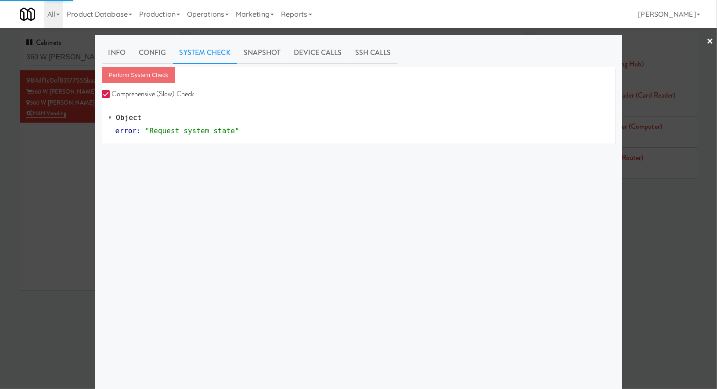
checkbox input "false"
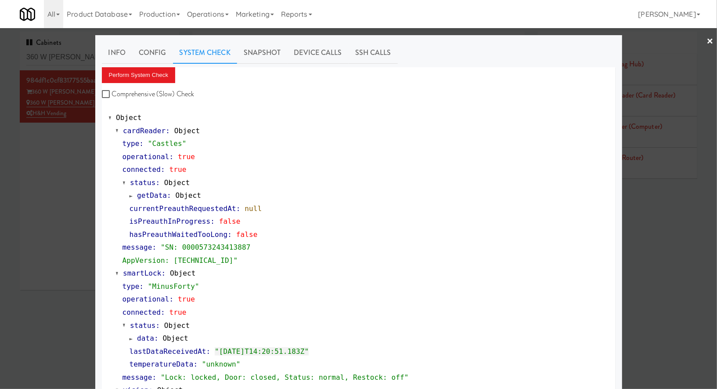
click at [75, 53] on div at bounding box center [358, 194] width 717 height 389
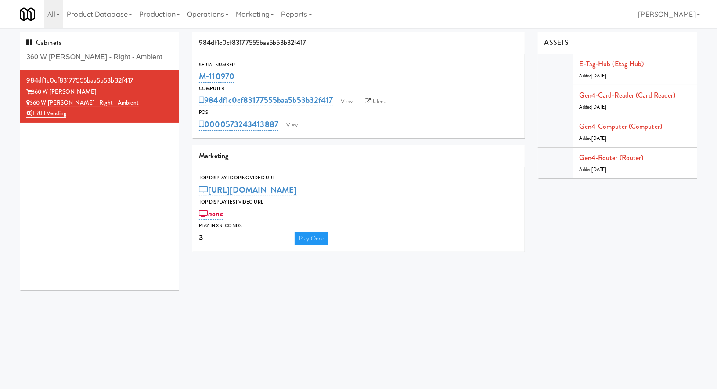
click at [75, 53] on input "360 W Hubbard - Right - Ambient" at bounding box center [99, 57] width 146 height 16
paste input "Resa - Cooler"
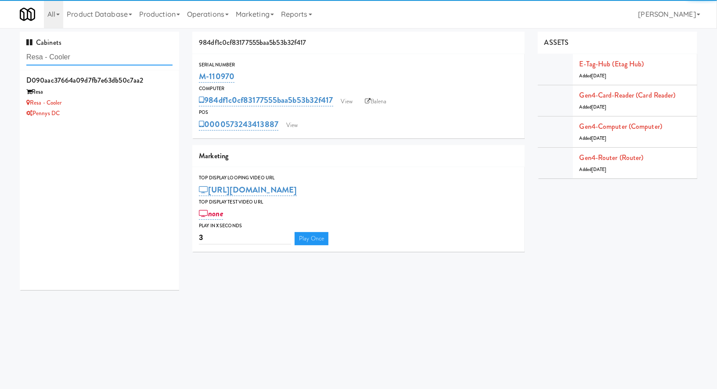
type input "Resa - Cooler"
click at [118, 96] on div "Resa" at bounding box center [99, 92] width 146 height 11
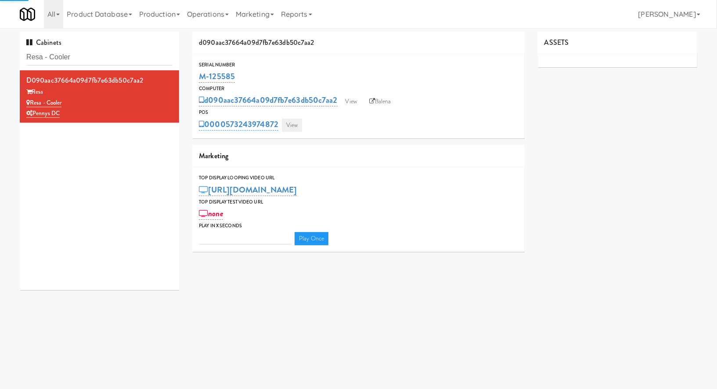
type input "3"
click at [298, 123] on link "View" at bounding box center [292, 125] width 20 height 13
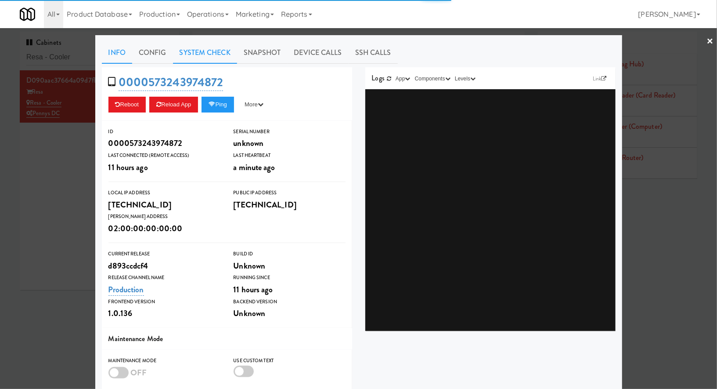
click at [223, 56] on link "System Check" at bounding box center [205, 53] width 64 height 22
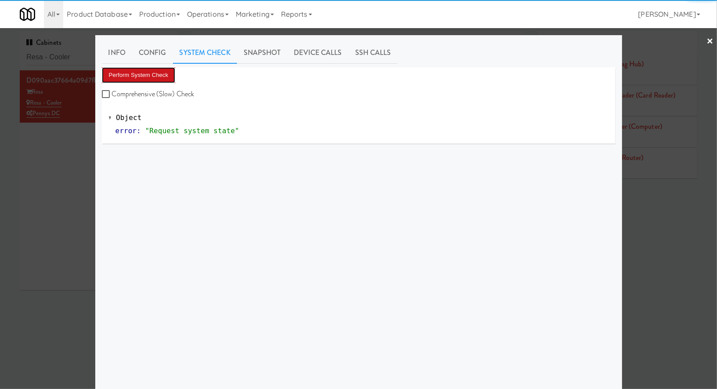
click at [154, 76] on button "Perform System Check" at bounding box center [139, 75] width 74 height 16
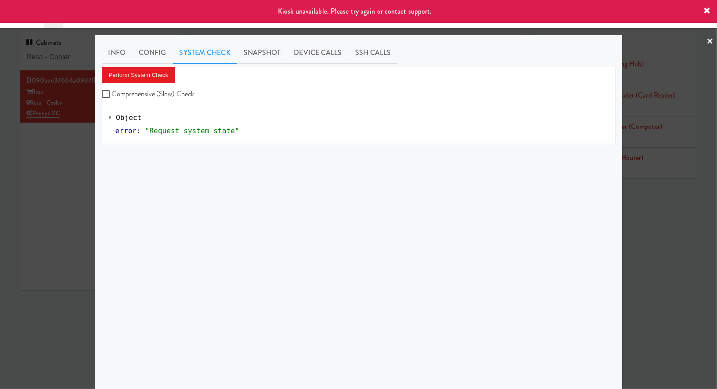
click at [63, 149] on div at bounding box center [358, 194] width 717 height 389
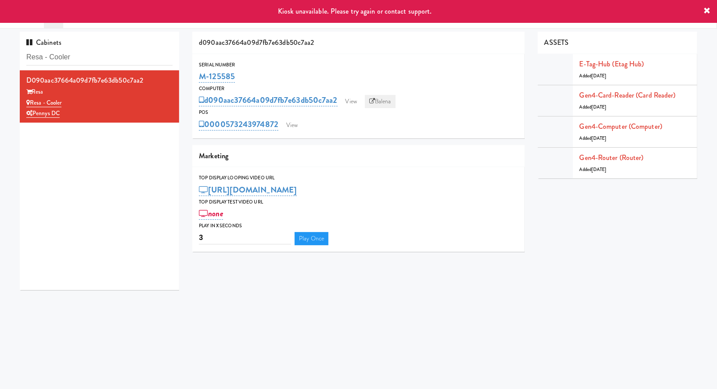
click at [385, 98] on link "Balena" at bounding box center [380, 101] width 31 height 13
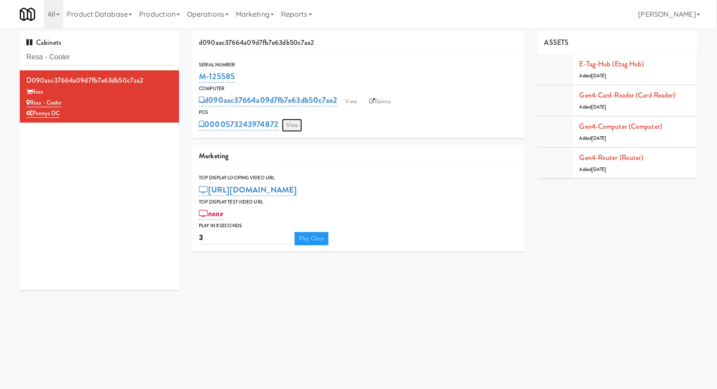
click at [291, 124] on link "View" at bounding box center [292, 125] width 20 height 13
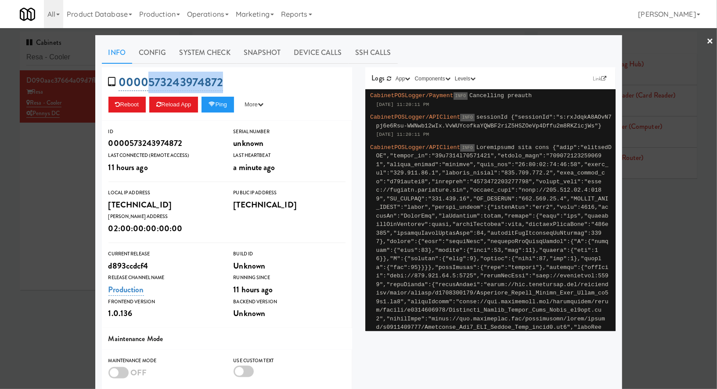
drag, startPoint x: 230, startPoint y: 81, endPoint x: 146, endPoint y: 81, distance: 83.9
click at [146, 81] on div "0000573243974872 Reboot Reload App Ping More Ping Server Restart Server Force R…" at bounding box center [227, 94] width 250 height 54
copy link "573243974872"
click at [63, 58] on div at bounding box center [358, 194] width 717 height 389
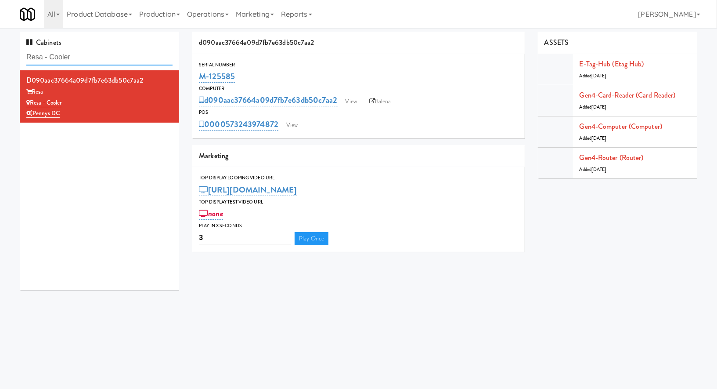
click at [63, 58] on input "Resa - Cooler" at bounding box center [99, 57] width 146 height 16
paste input "Sachs-Pantry-Left"
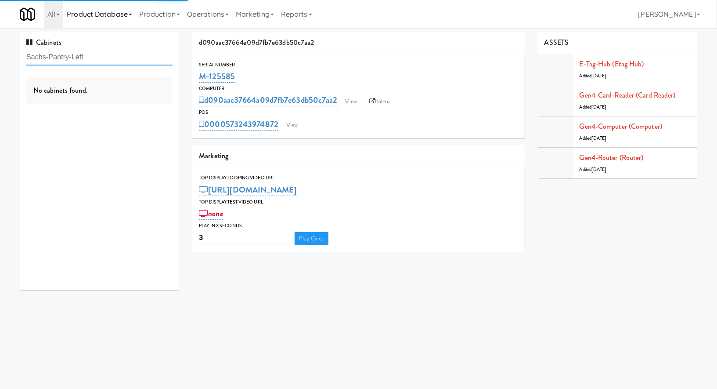
type input "Sachs-Pantry-Left"
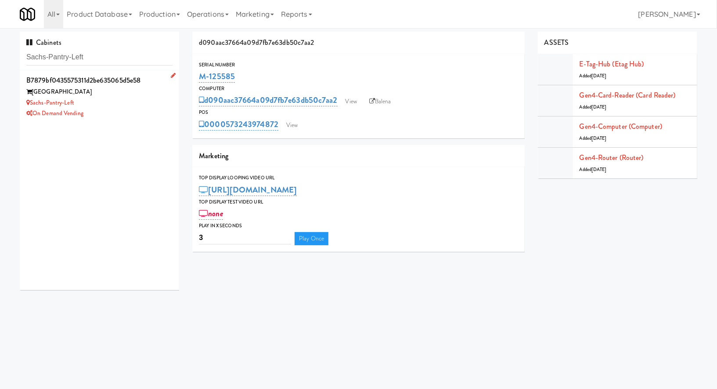
click at [145, 91] on div "Sachs Center" at bounding box center [99, 92] width 146 height 11
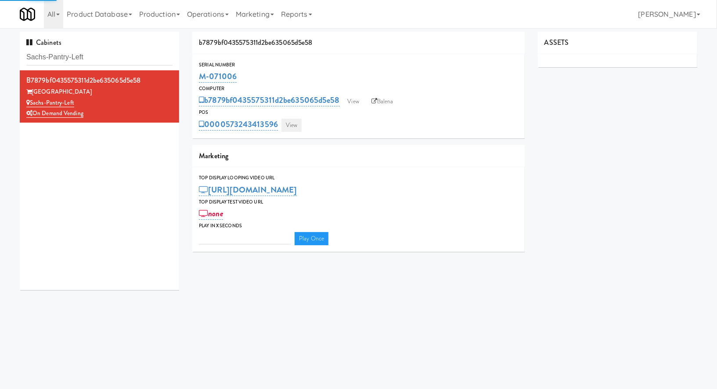
type input "3"
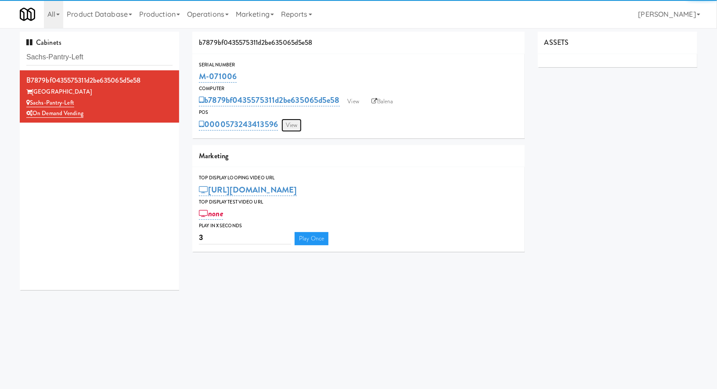
click at [292, 127] on link "View" at bounding box center [292, 125] width 20 height 13
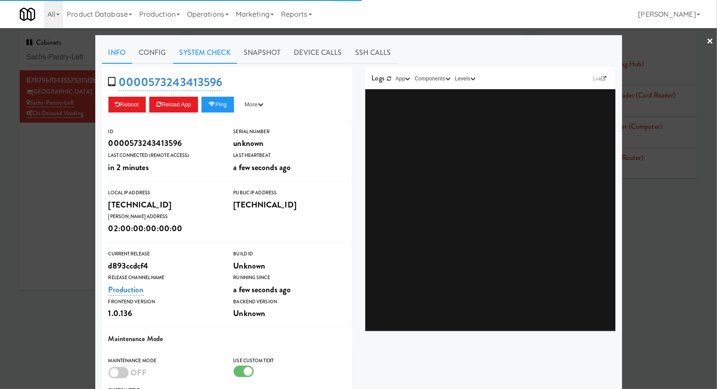
click at [218, 53] on link "System Check" at bounding box center [205, 53] width 64 height 22
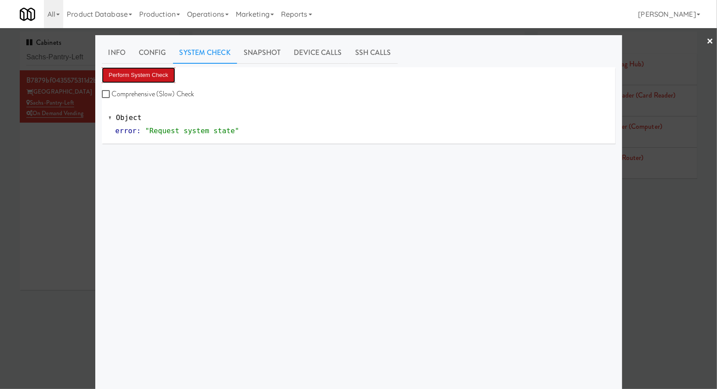
click at [167, 74] on button "Perform System Check" at bounding box center [139, 75] width 74 height 16
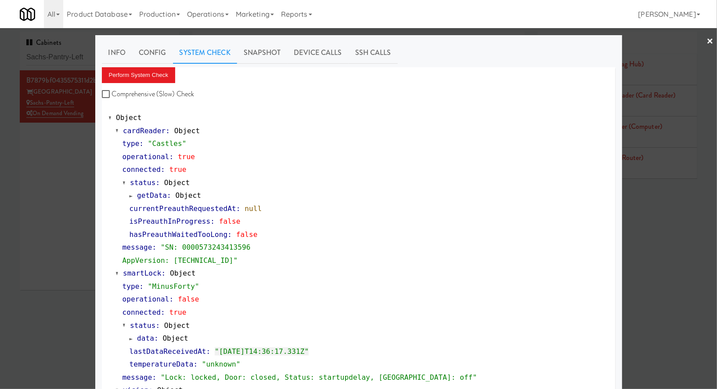
click at [83, 55] on div at bounding box center [358, 194] width 717 height 389
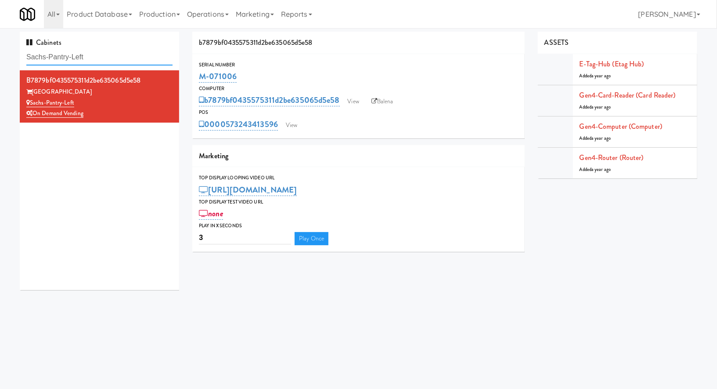
click at [83, 55] on input "Sachs-Pantry-Left" at bounding box center [99, 57] width 146 height 16
click at [288, 127] on link "View" at bounding box center [292, 125] width 20 height 13
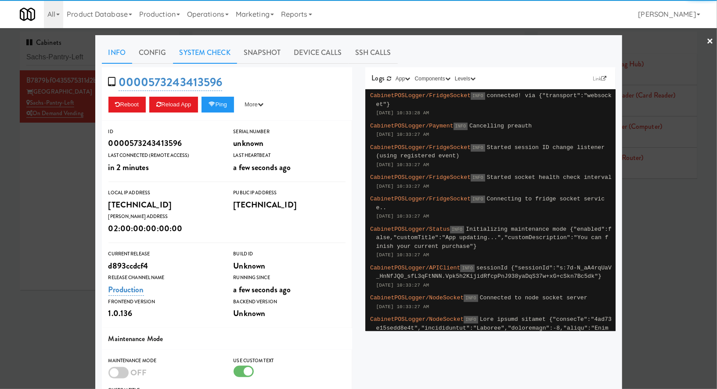
click at [208, 51] on link "System Check" at bounding box center [205, 53] width 64 height 22
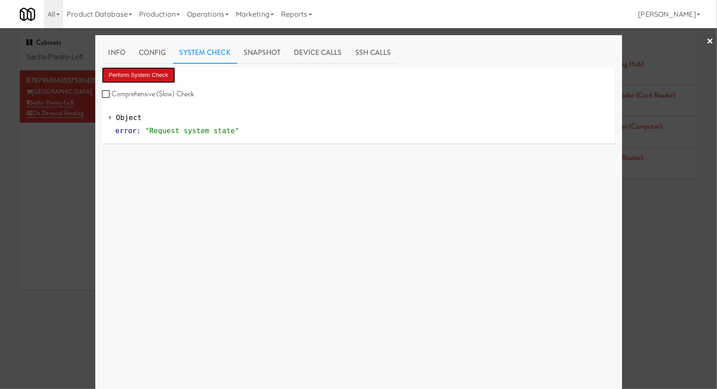
click at [160, 71] on button "Perform System Check" at bounding box center [139, 75] width 74 height 16
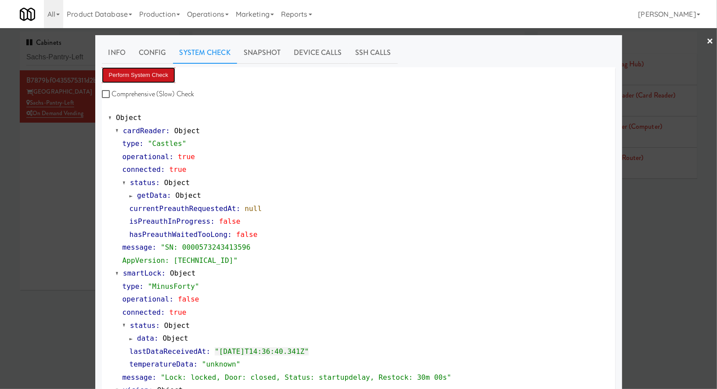
click at [160, 71] on button "Perform System Check" at bounding box center [139, 75] width 74 height 16
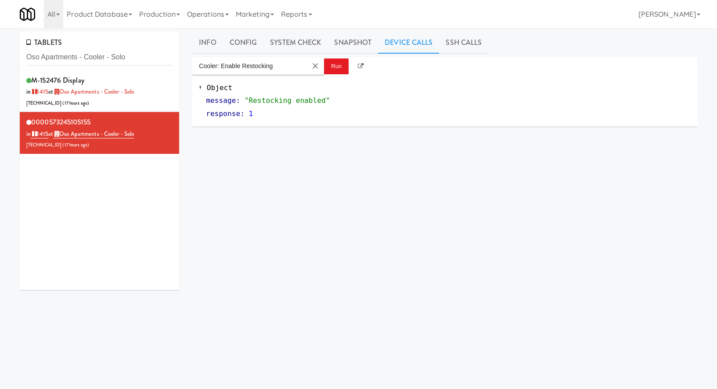
click at [73, 57] on input "Oso Apartments - Cooler - Solo" at bounding box center [99, 57] width 146 height 16
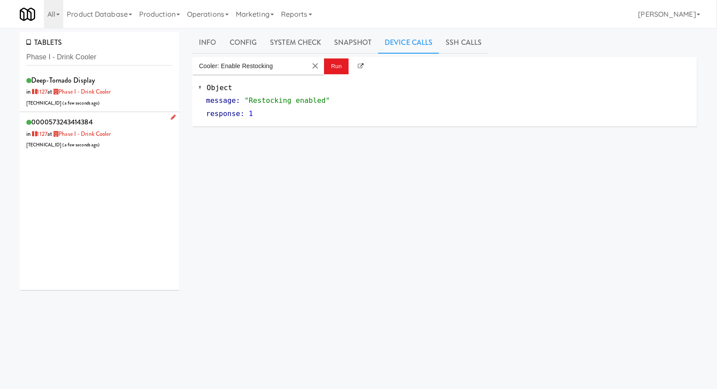
type input "Phase I - Drink Cooler"
click at [123, 133] on div "0000573243414384 in 1127 at Phase I - Drink Cooler 206.0.69.38 ( a few seconds …" at bounding box center [99, 133] width 146 height 35
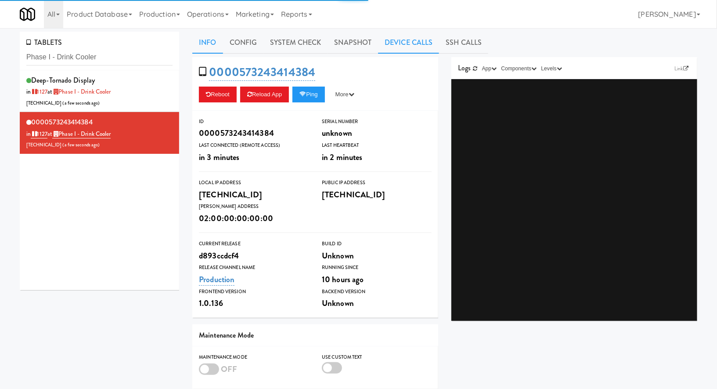
click at [414, 44] on link "Device Calls" at bounding box center [408, 43] width 61 height 22
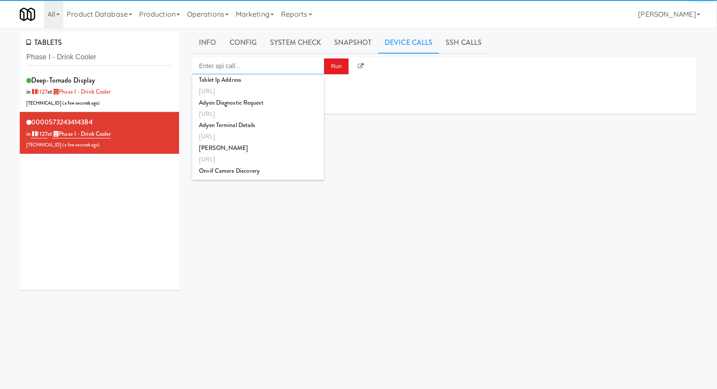
click at [272, 74] on body "Okay Okay Select date: previous 2025-Oct next Su Mo Tu We Th Fr Sa 28 29 30 1 2…" at bounding box center [358, 222] width 717 height 389
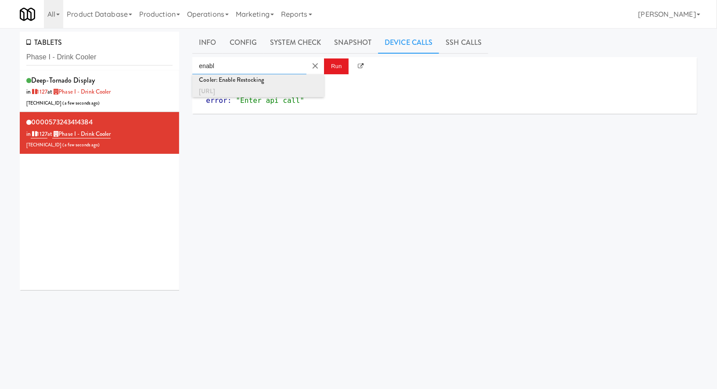
click at [292, 89] on div "http://localhost:3000/cooler/restocking-mode/enable" at bounding box center [258, 91] width 119 height 11
type input "Cooler: Enable Restocking"
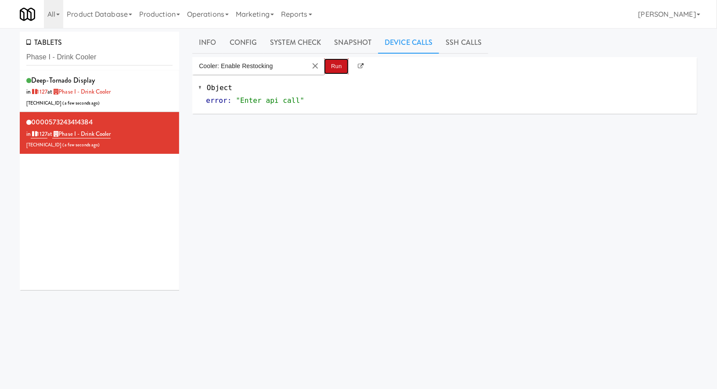
click at [341, 72] on button "Run" at bounding box center [336, 66] width 25 height 16
click at [96, 60] on input "Phase I - Drink Cooler" at bounding box center [99, 57] width 146 height 16
paste input "Sur Club - Main - Coole"
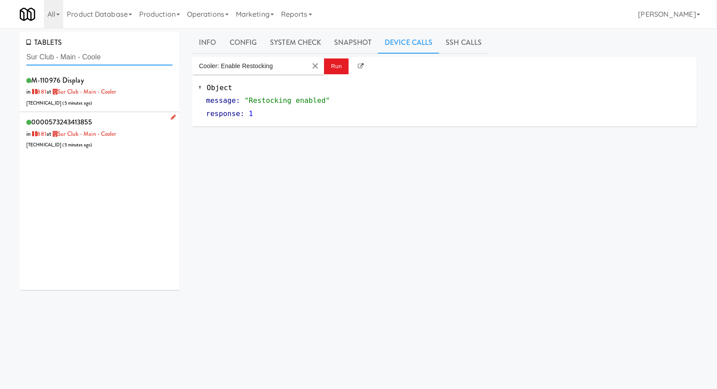
type input "Sur Club - Main - Coole"
click at [139, 142] on div "0000573243413855 in 881 at Sur Club - Main - Cooler 206.0.69.195 ( 5 minutes ag…" at bounding box center [99, 133] width 146 height 35
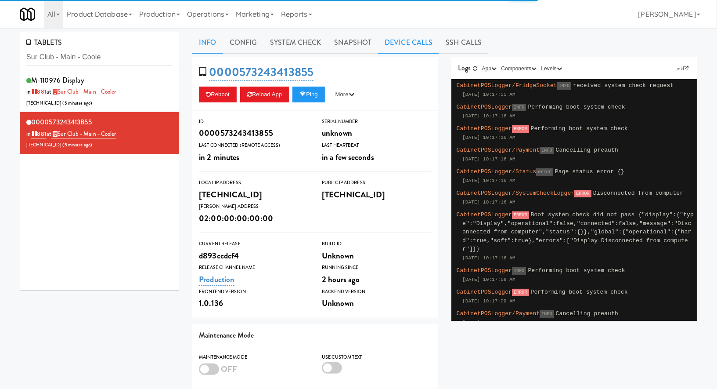
click at [396, 47] on link "Device Calls" at bounding box center [408, 43] width 61 height 22
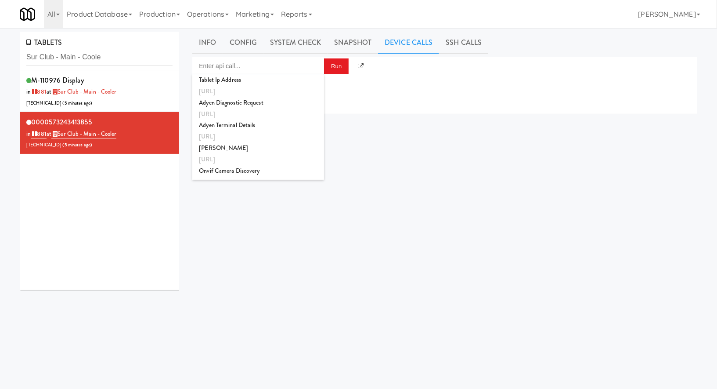
click at [288, 67] on input "Enter api call..." at bounding box center [258, 66] width 132 height 18
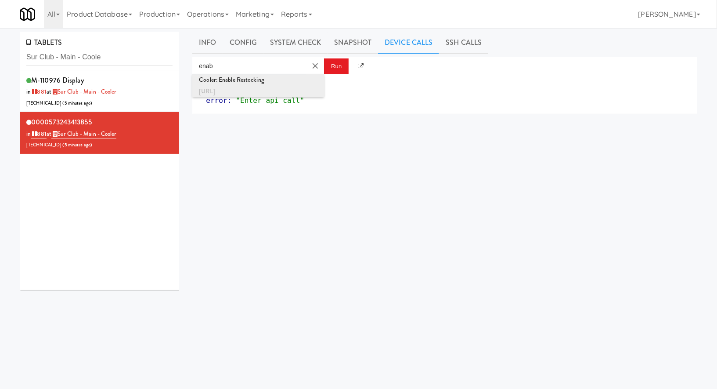
click at [292, 93] on div "http://localhost:3000/cooler/restocking-mode/enable" at bounding box center [258, 91] width 119 height 11
type input "Cooler: Enable Restocking"
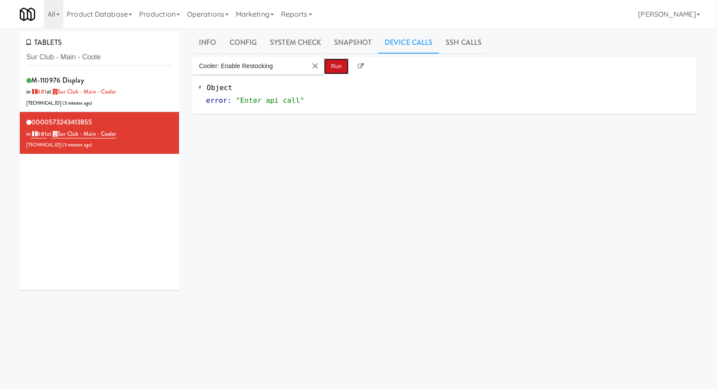
click at [329, 73] on button "Run" at bounding box center [336, 66] width 25 height 16
click at [68, 52] on input "Sur Club - Main - Coole" at bounding box center [99, 57] width 146 height 16
paste input "700 Penn-Pantry"
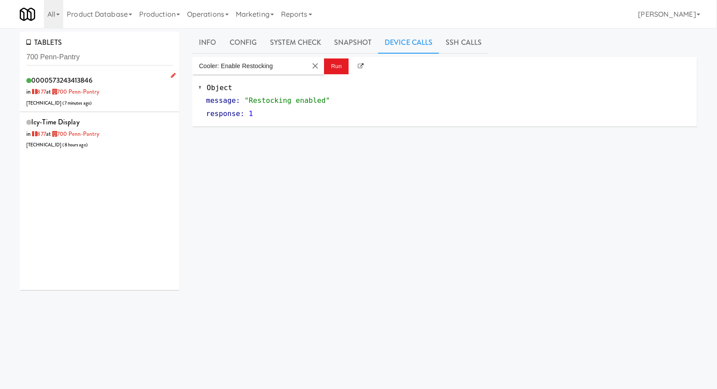
click at [135, 99] on div "0000573243413846 in 877 at 700 Penn-Pantry 206.0.69.60 ( 7 minutes ago )" at bounding box center [99, 91] width 146 height 35
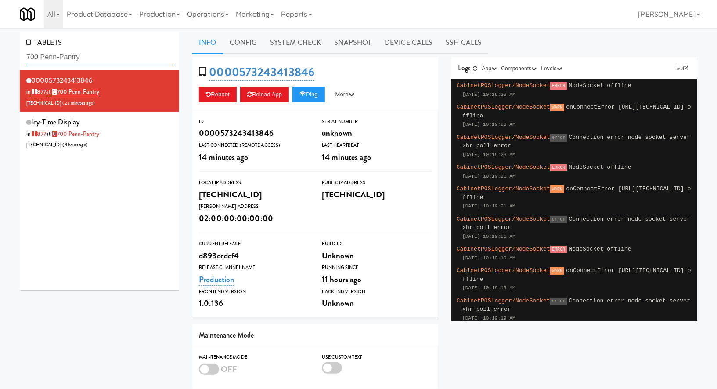
click at [113, 55] on input "700 Penn-Pantry" at bounding box center [99, 57] width 146 height 16
paste input "Sachs-Pantry-Left"
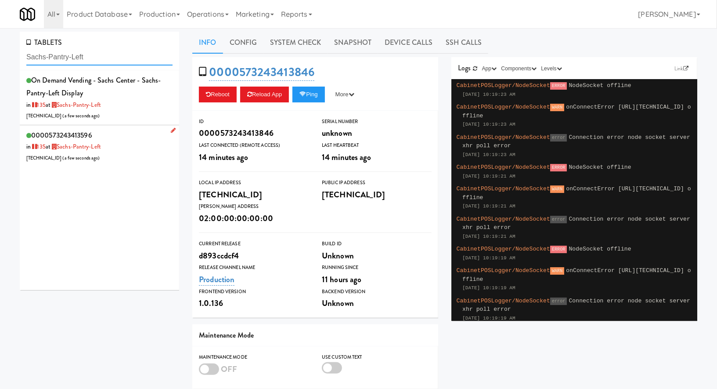
type input "Sachs-Pantry-Left"
click at [128, 137] on div "0000573243413596 in 135 at Sachs-Pantry-Left 206.0.69.159 ( a few seconds ago )" at bounding box center [99, 146] width 146 height 35
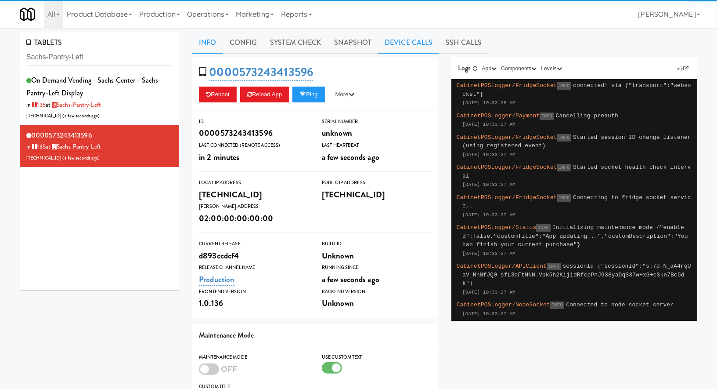
click at [394, 41] on link "Device Calls" at bounding box center [408, 43] width 61 height 22
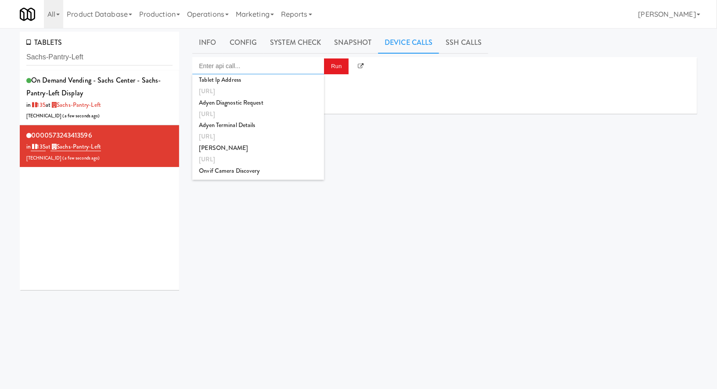
click at [293, 63] on input "Enter api call..." at bounding box center [258, 66] width 132 height 18
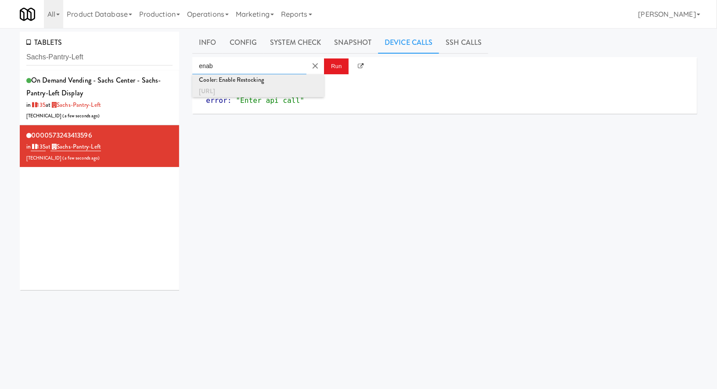
click at [293, 82] on div "Cooler: Enable Restocking" at bounding box center [258, 79] width 119 height 11
type input "Cooler: Enable Restocking"
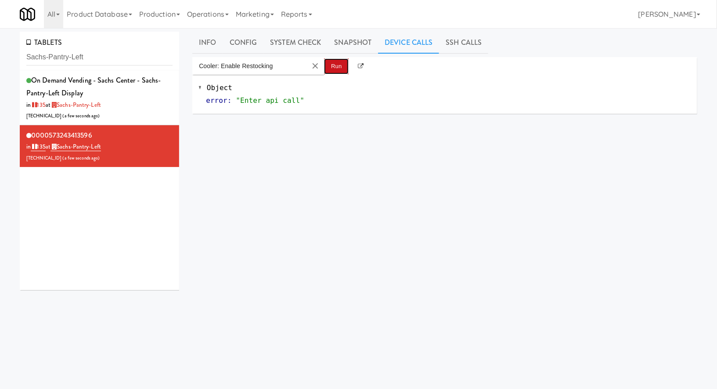
click at [332, 65] on button "Run" at bounding box center [336, 66] width 25 height 16
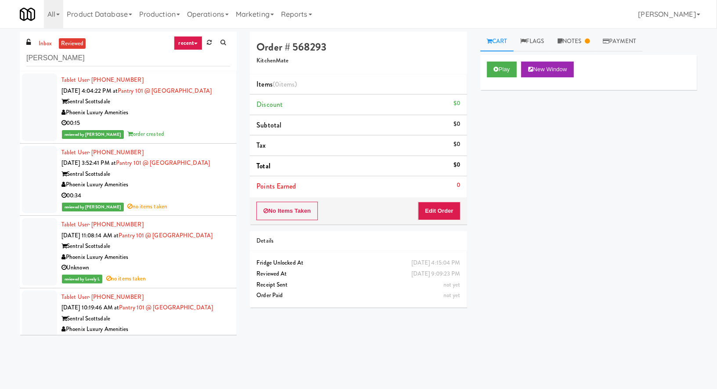
scroll to position [227, 0]
